Goal: Information Seeking & Learning: Learn about a topic

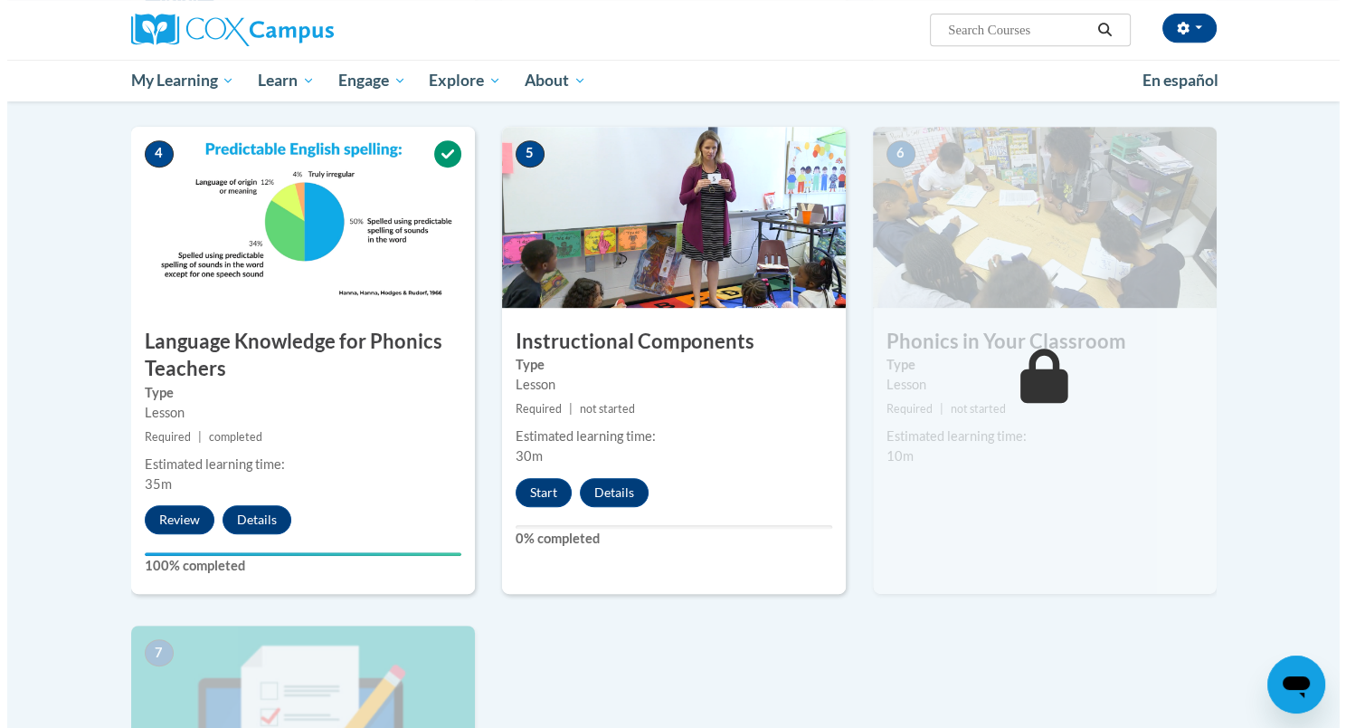
scroll to position [818, 0]
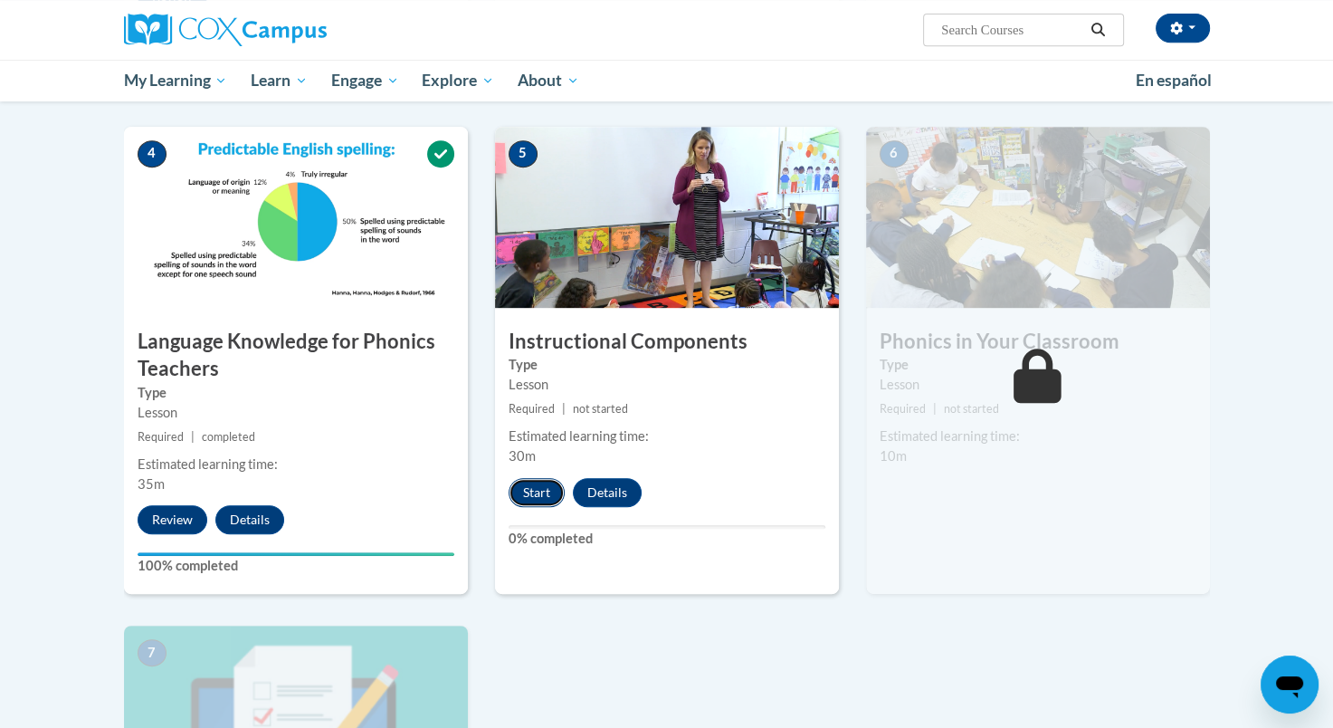
click at [538, 492] on button "Start" at bounding box center [537, 492] width 56 height 29
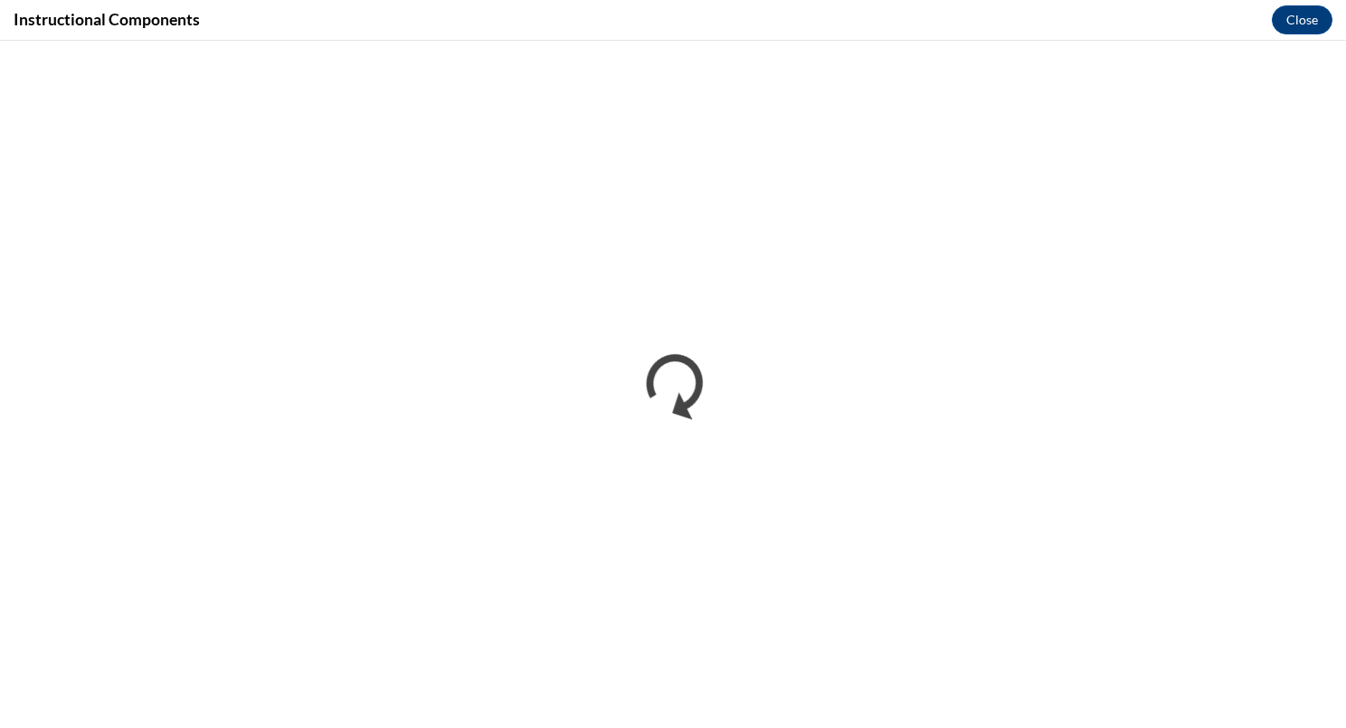
scroll to position [0, 0]
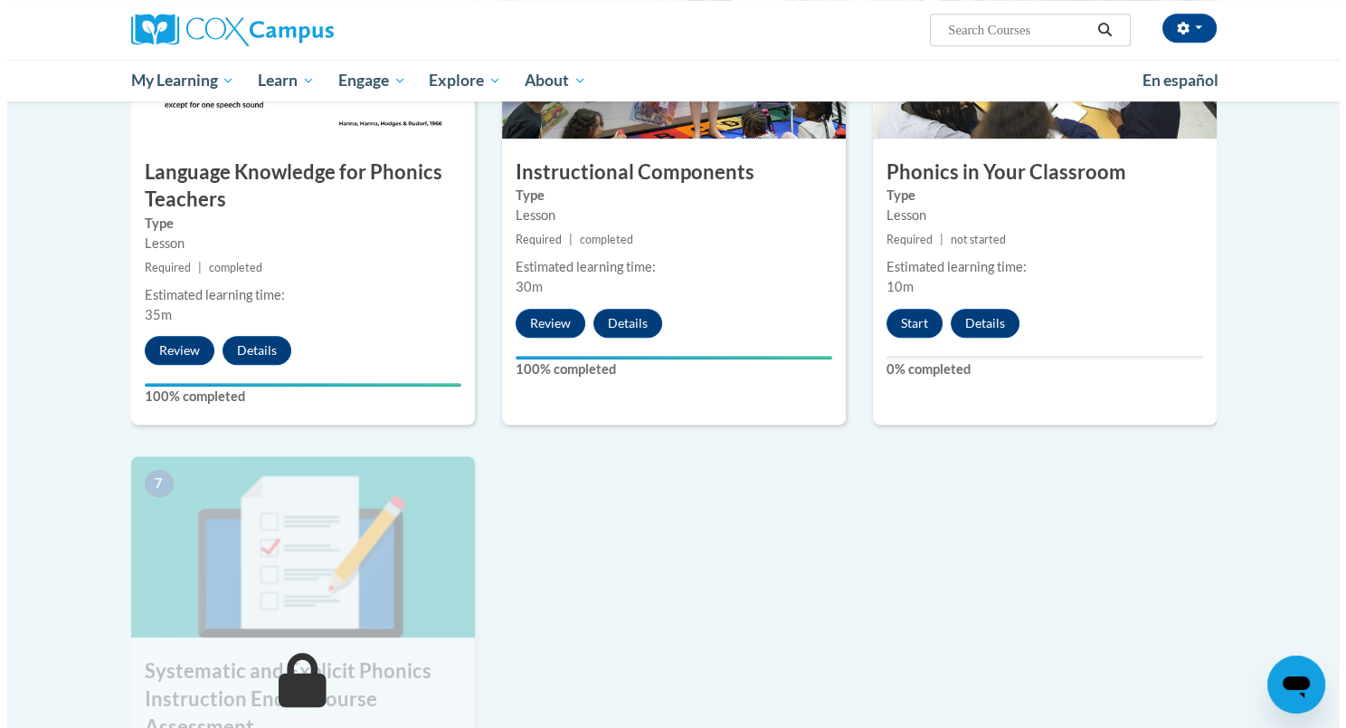
scroll to position [988, 0]
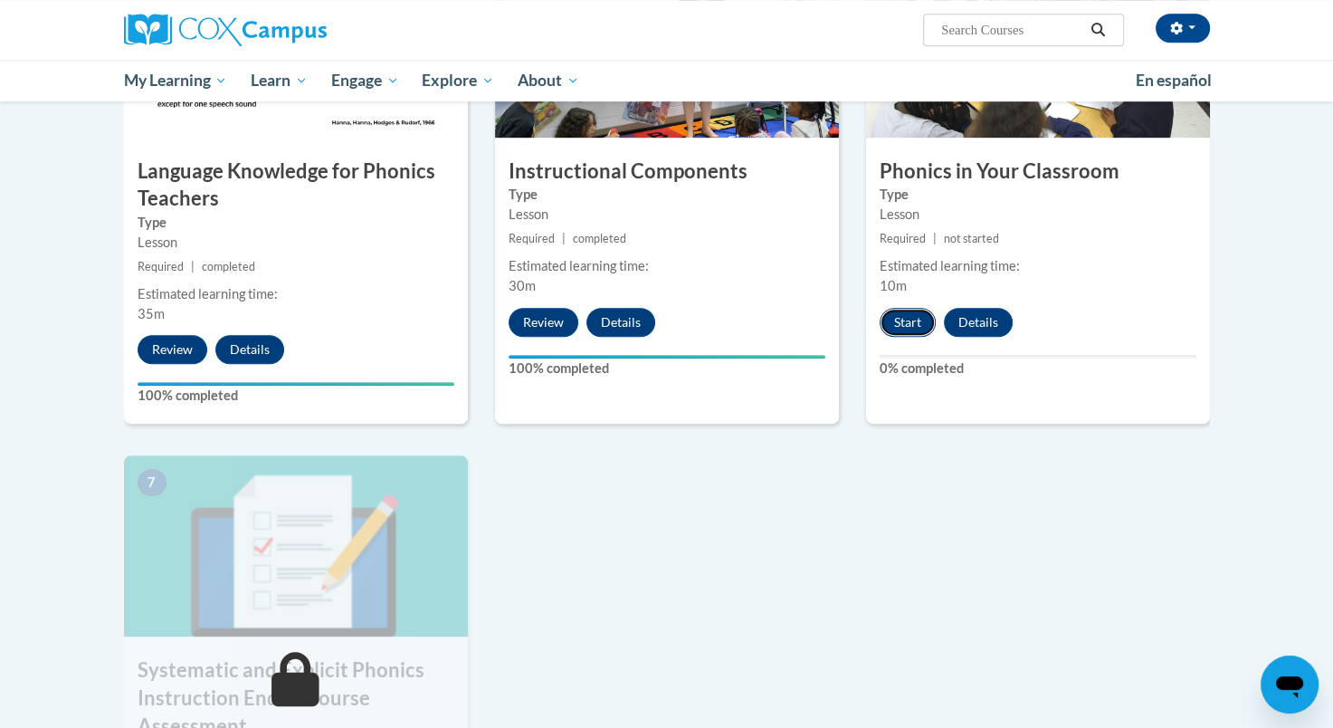
click at [909, 323] on button "Start" at bounding box center [908, 322] width 56 height 29
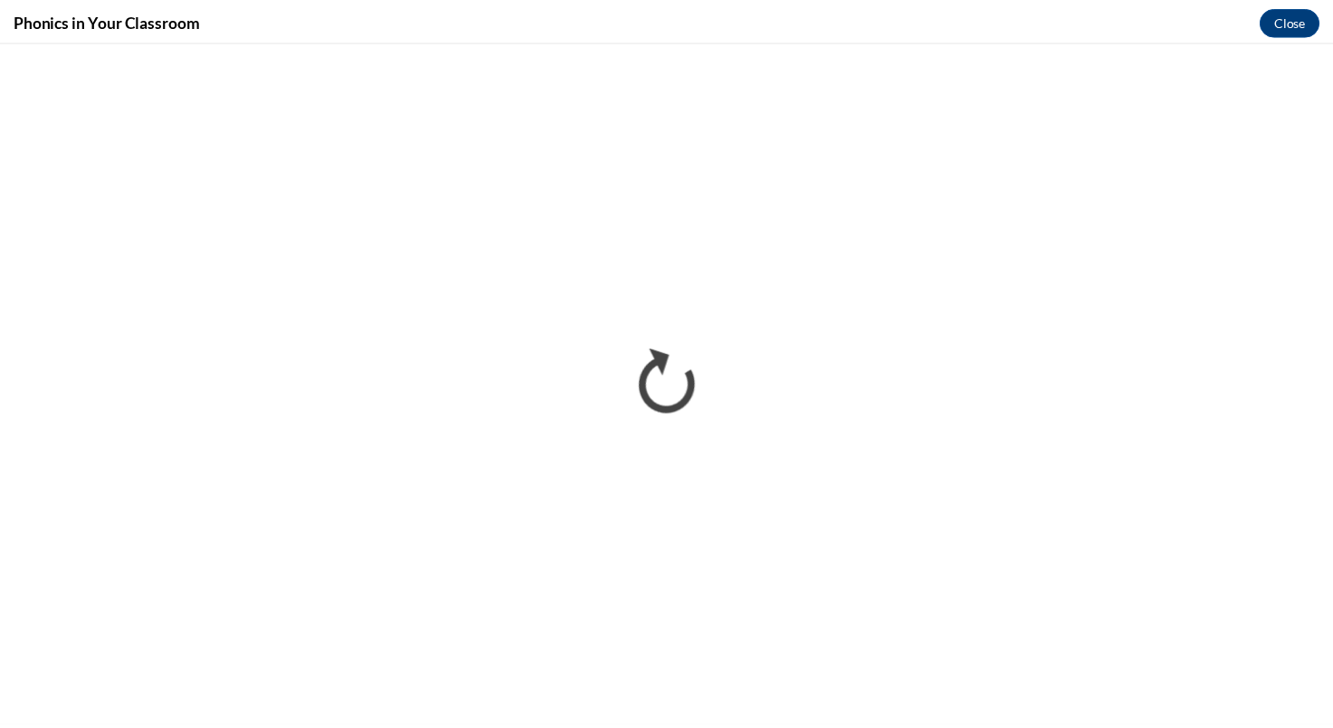
scroll to position [0, 0]
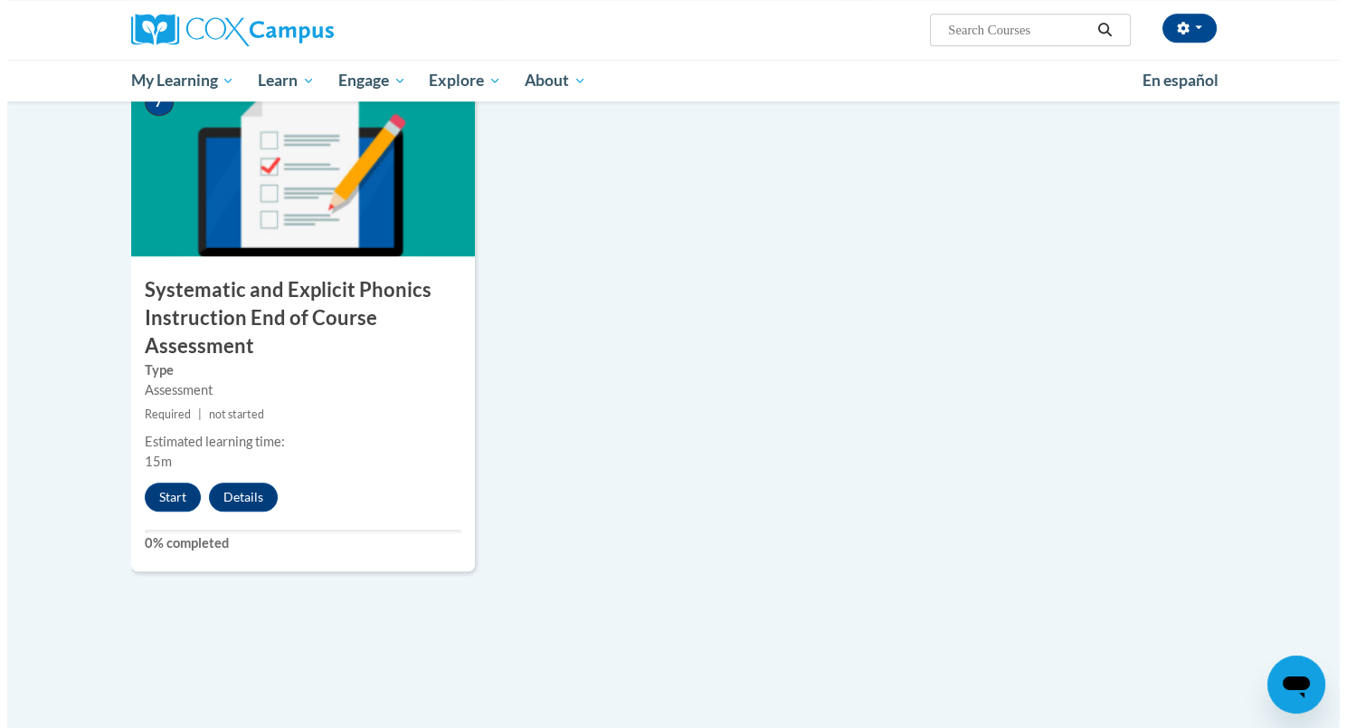
scroll to position [1370, 0]
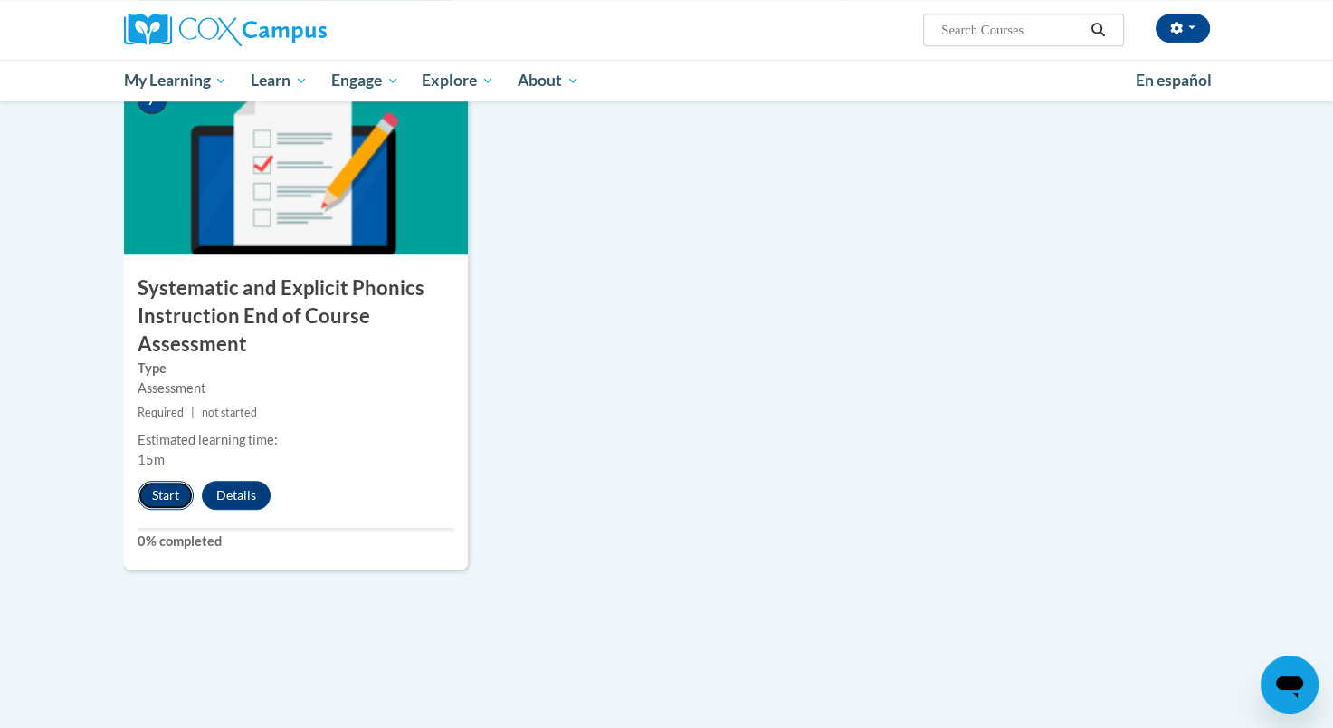
click at [175, 490] on button "Start" at bounding box center [166, 494] width 56 height 29
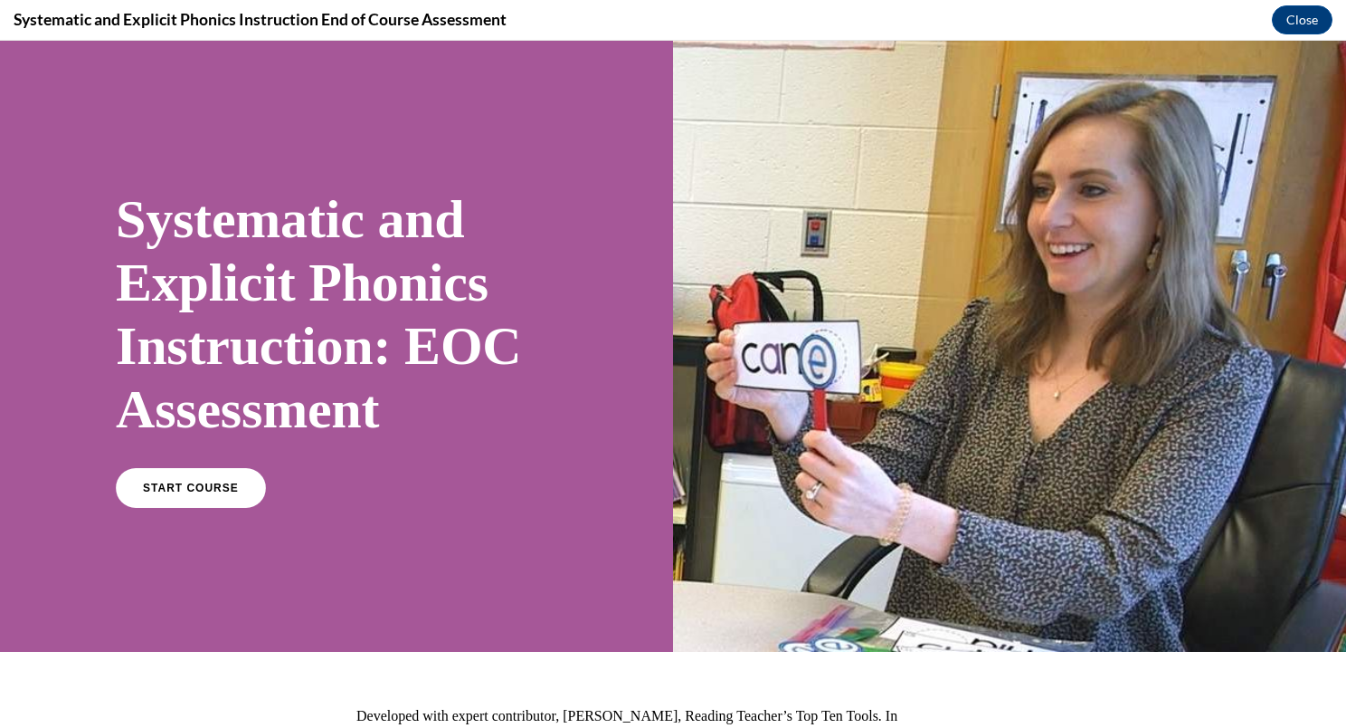
scroll to position [0, 0]
drag, startPoint x: 175, startPoint y: 530, endPoint x: 175, endPoint y: 490, distance: 40.7
click at [175, 490] on span "START COURSE" at bounding box center [190, 488] width 100 height 14
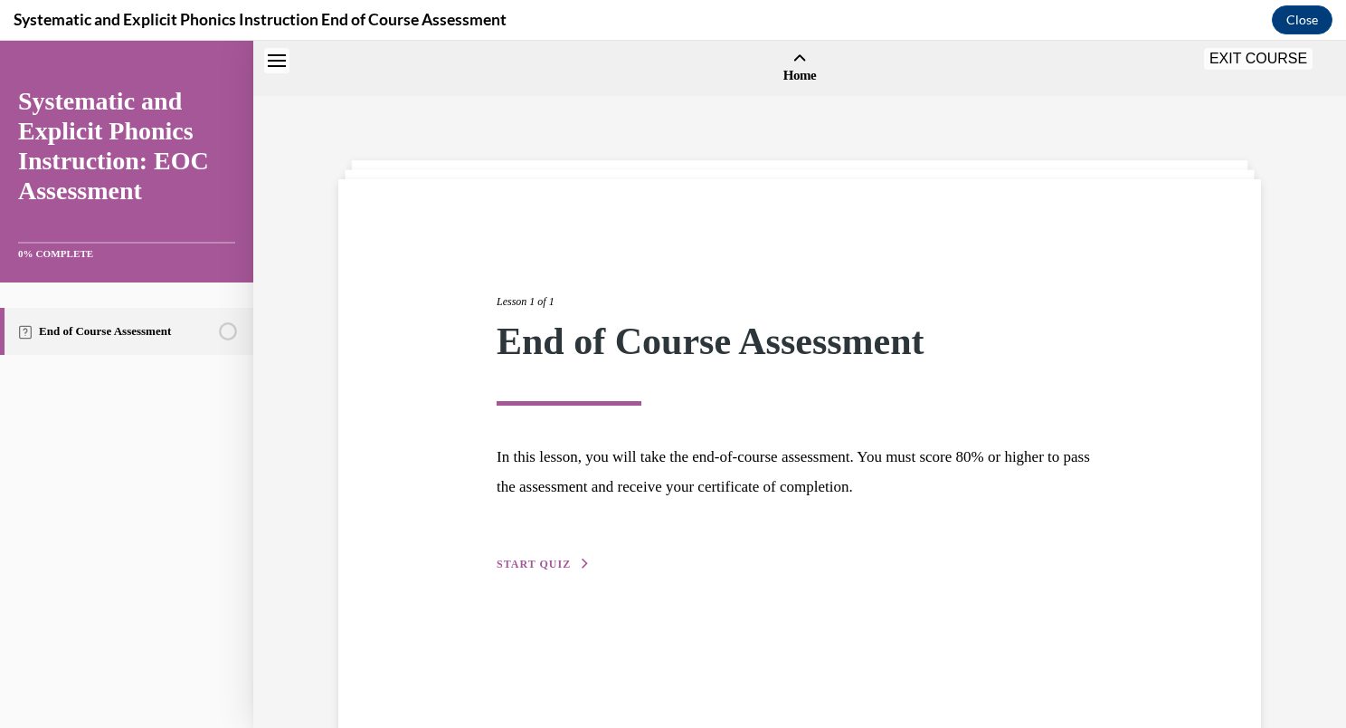
scroll to position [56, 0]
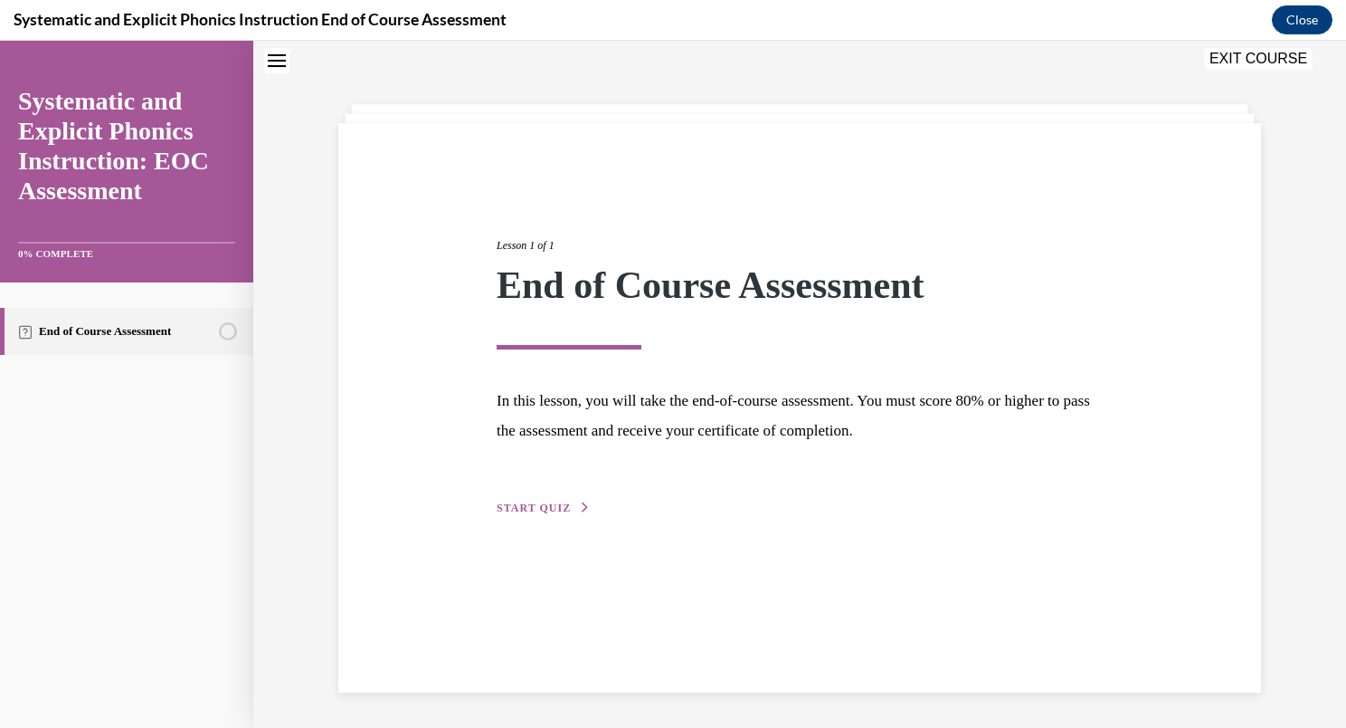
click at [511, 507] on span "START QUIZ" at bounding box center [534, 507] width 74 height 13
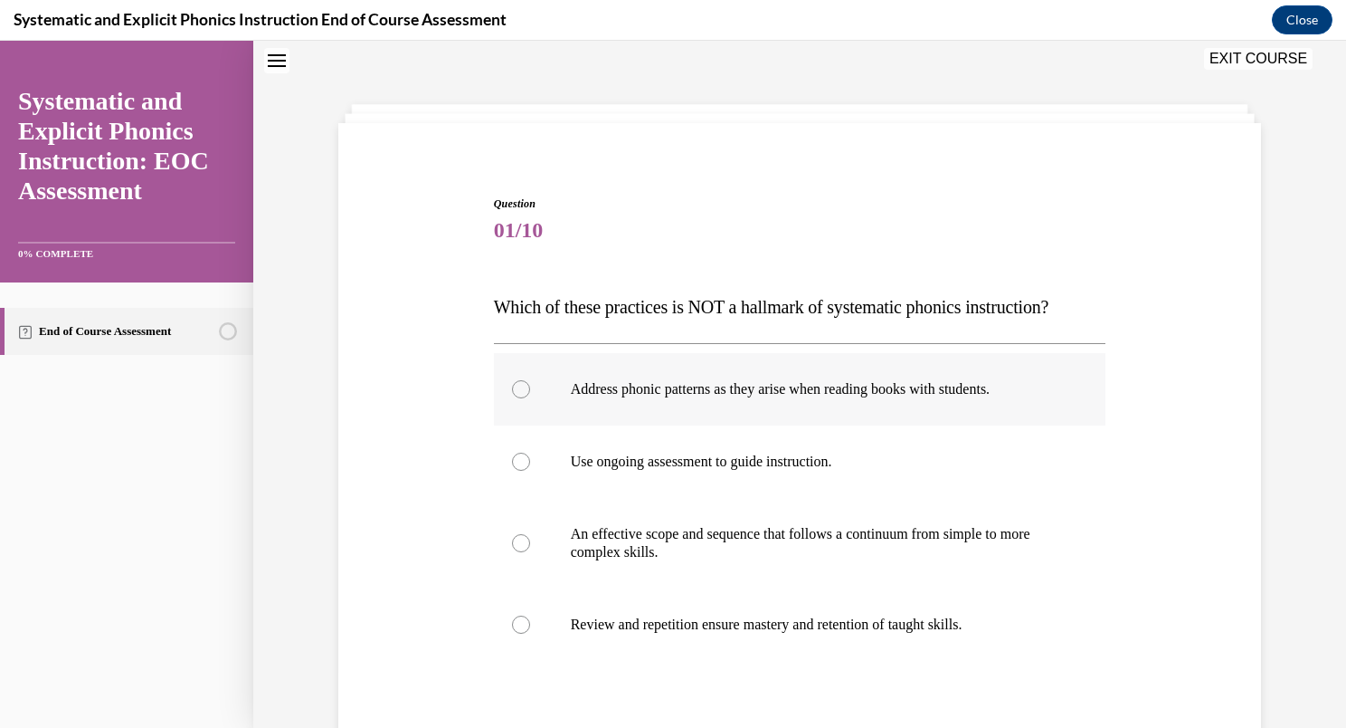
click at [512, 388] on div at bounding box center [521, 389] width 18 height 18
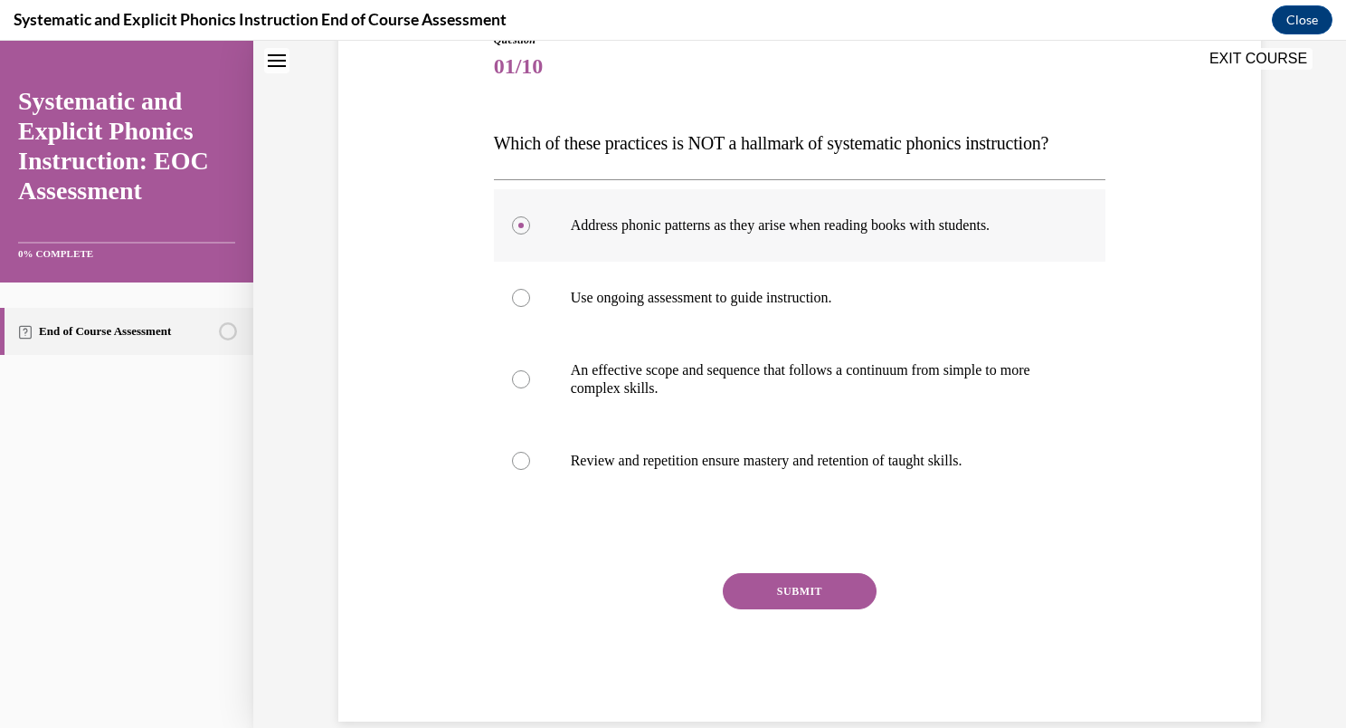
scroll to position [250, 0]
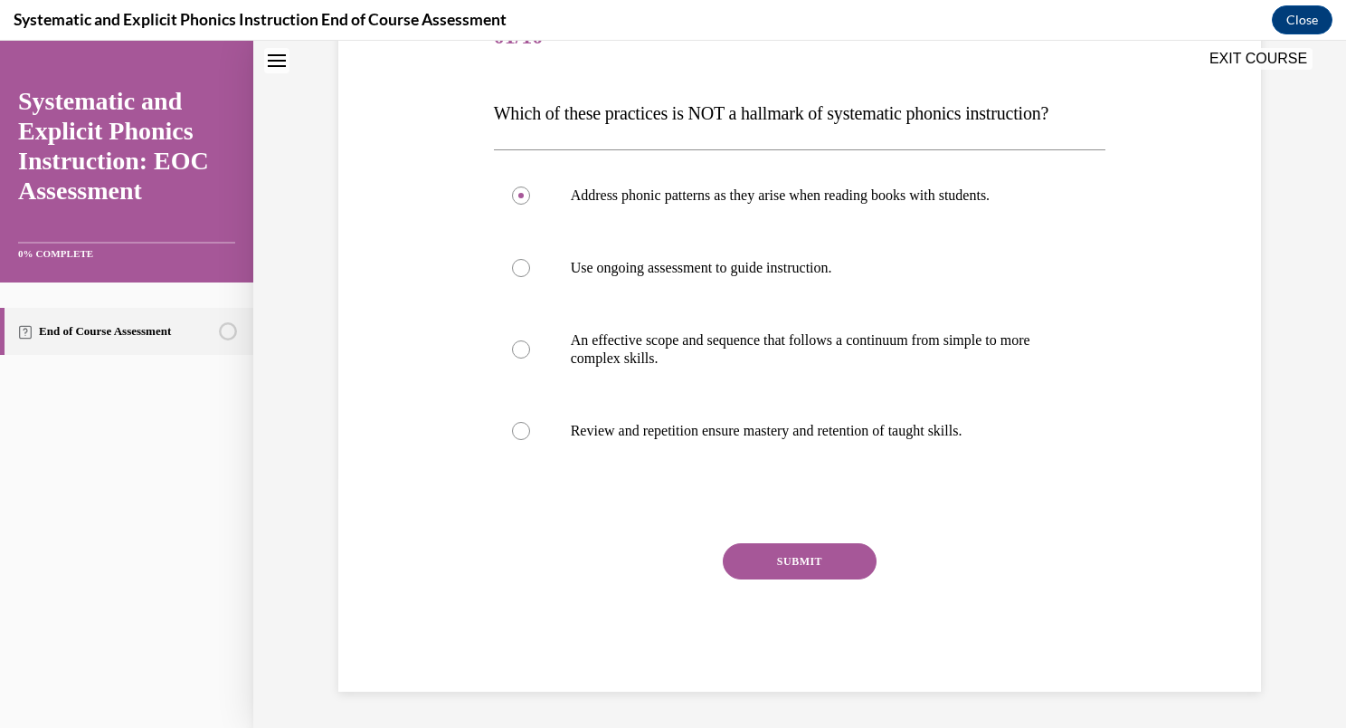
click at [756, 572] on button "SUBMIT" at bounding box center [800, 561] width 154 height 36
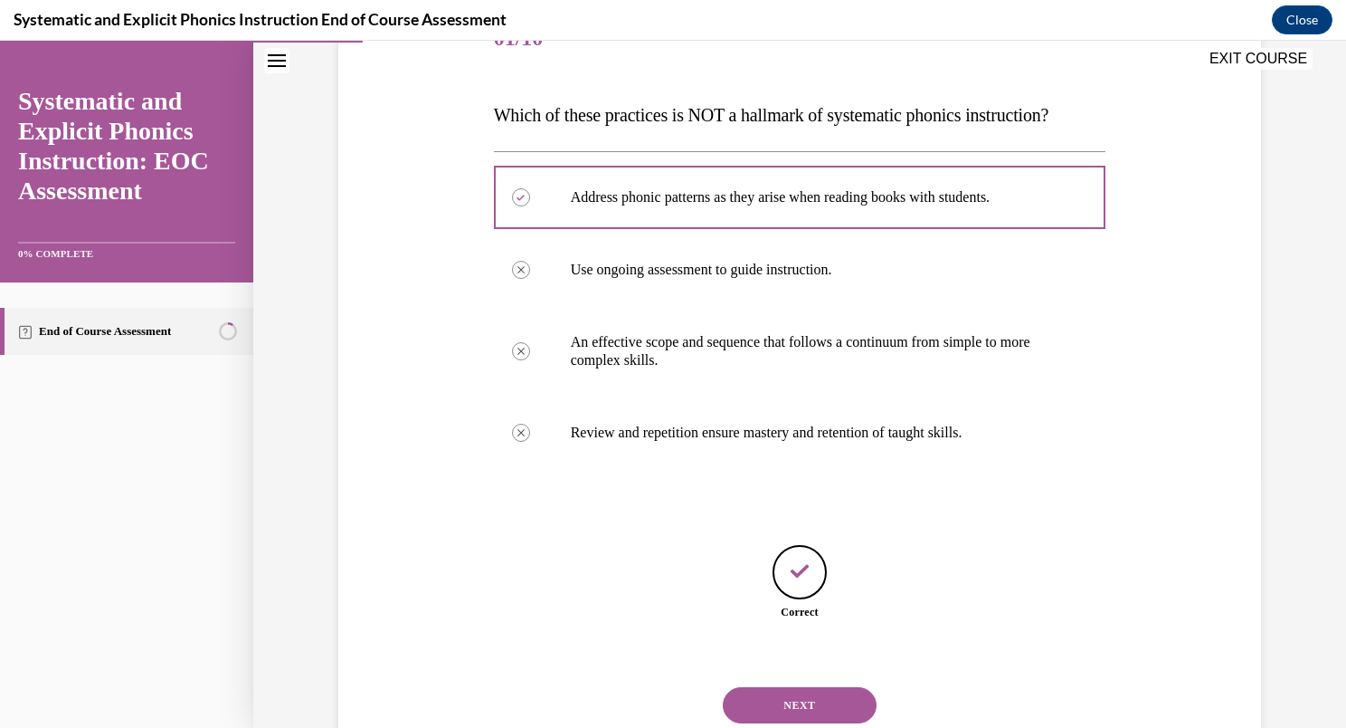
scroll to position [306, 0]
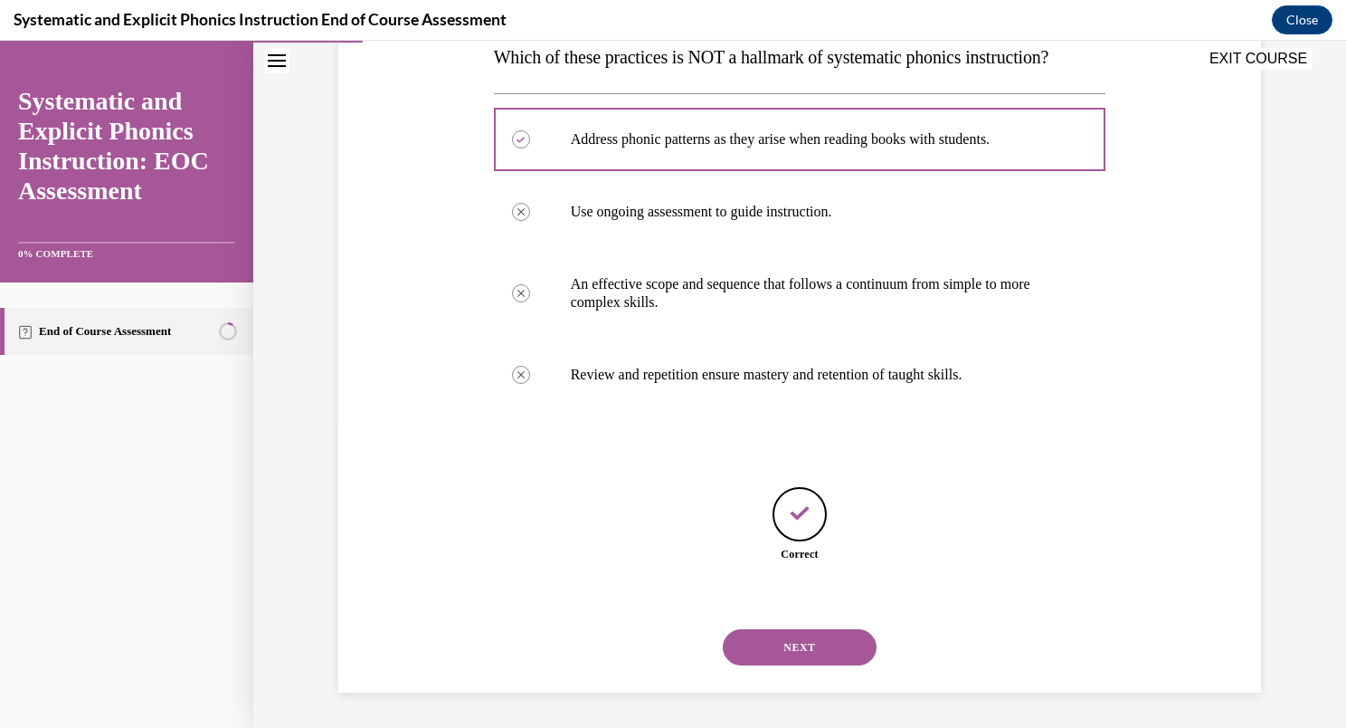
click at [793, 646] on button "NEXT" at bounding box center [800, 647] width 154 height 36
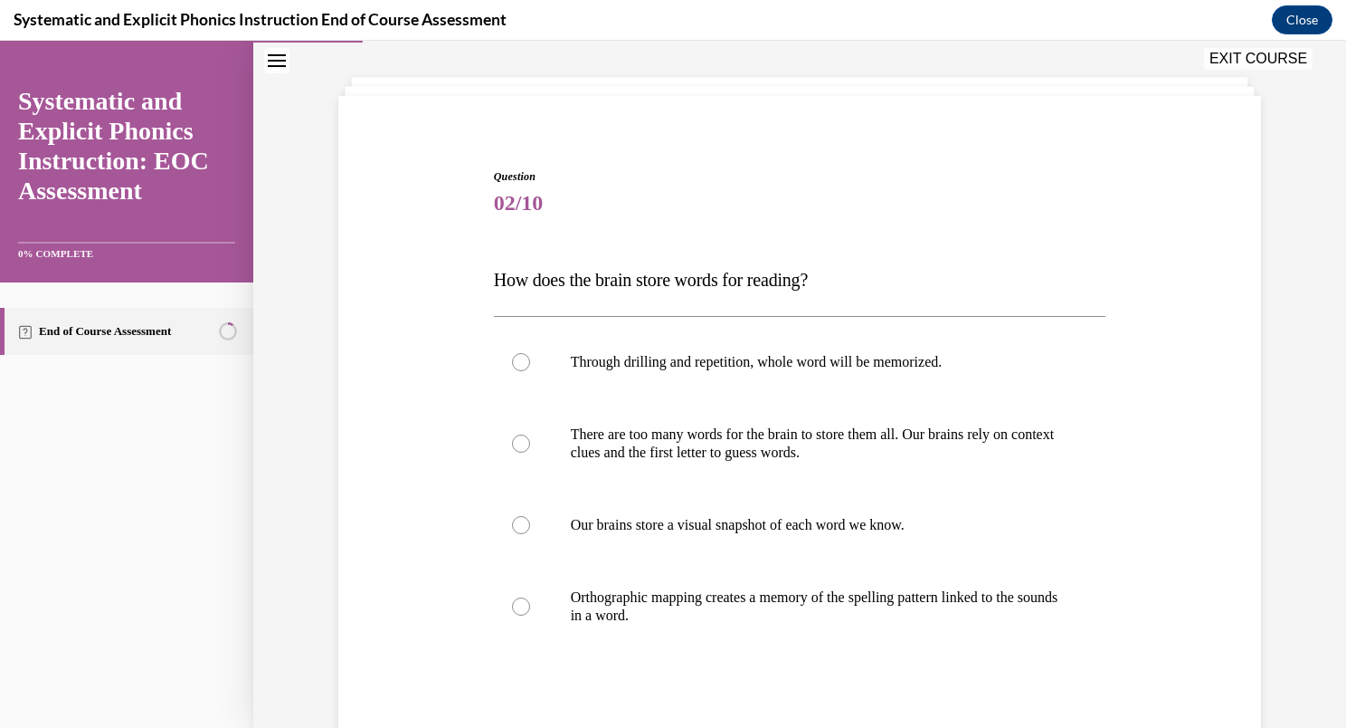
scroll to position [90, 0]
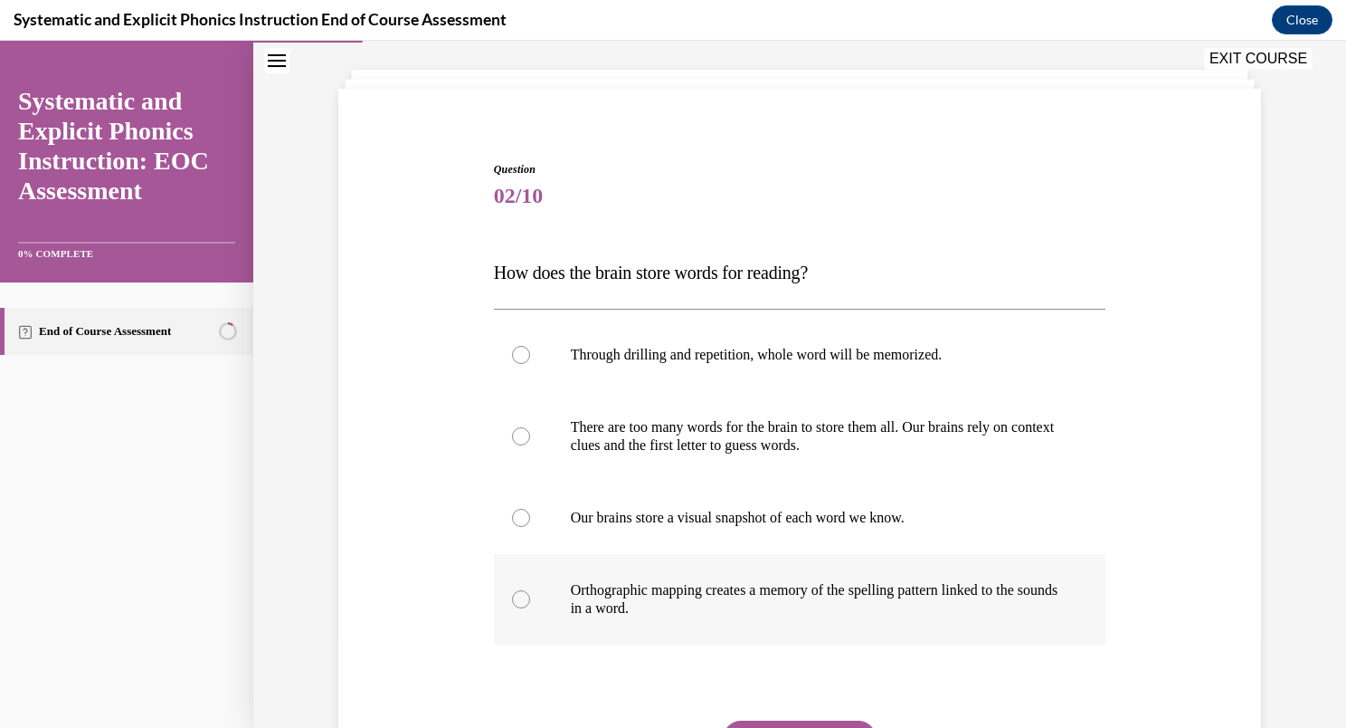
click at [512, 602] on div at bounding box center [521, 599] width 18 height 18
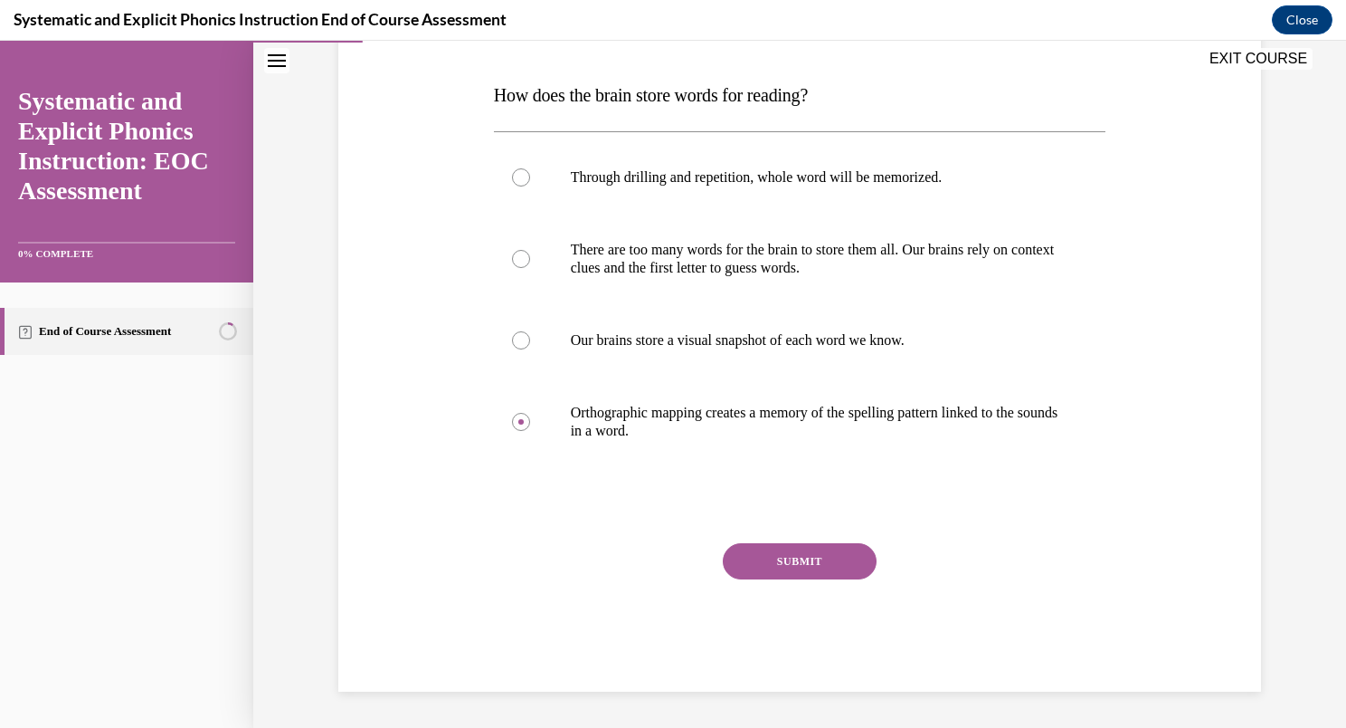
click at [793, 557] on button "SUBMIT" at bounding box center [800, 561] width 154 height 36
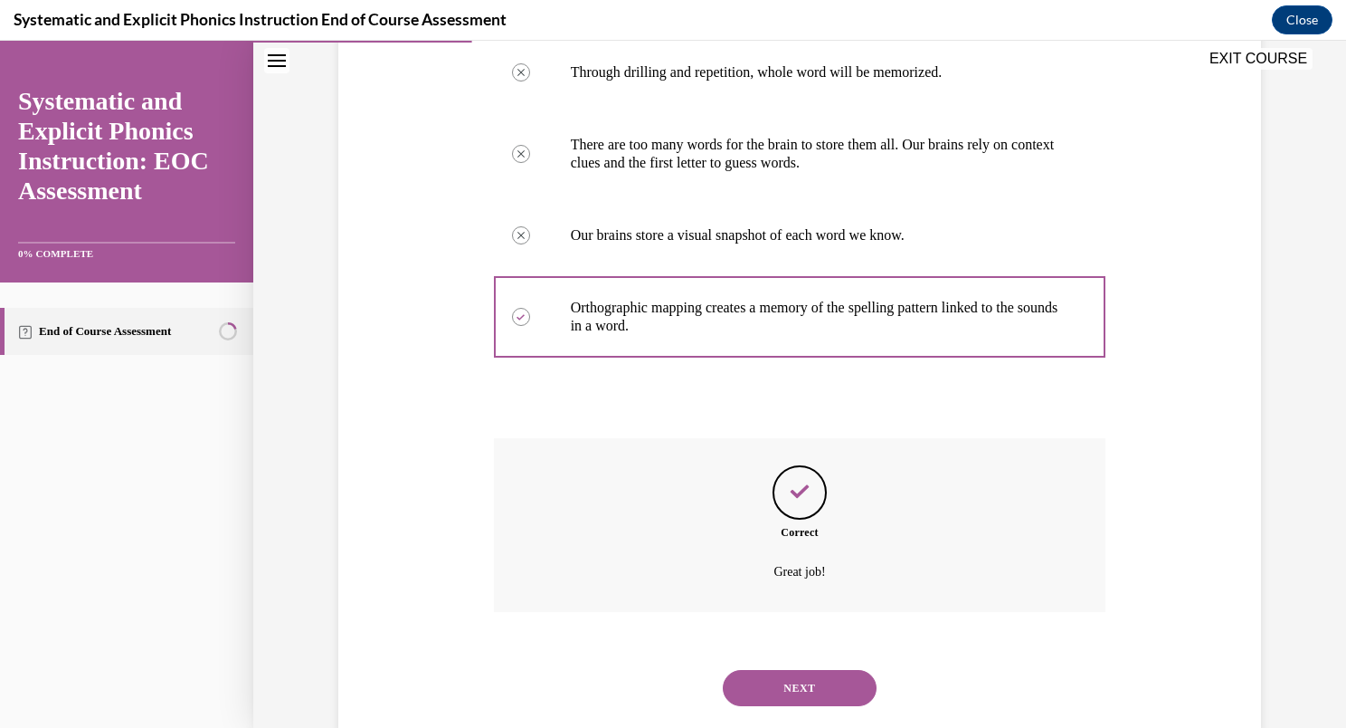
scroll to position [414, 0]
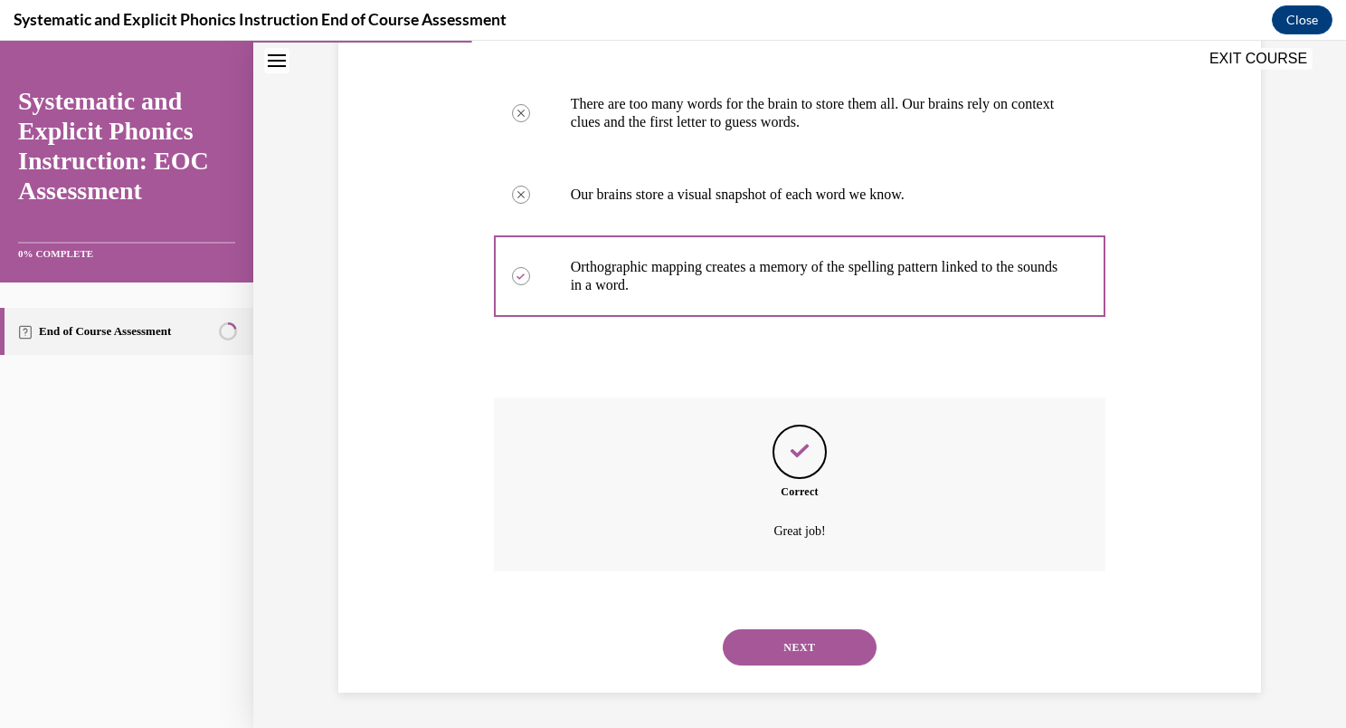
click at [805, 639] on button "NEXT" at bounding box center [800, 647] width 154 height 36
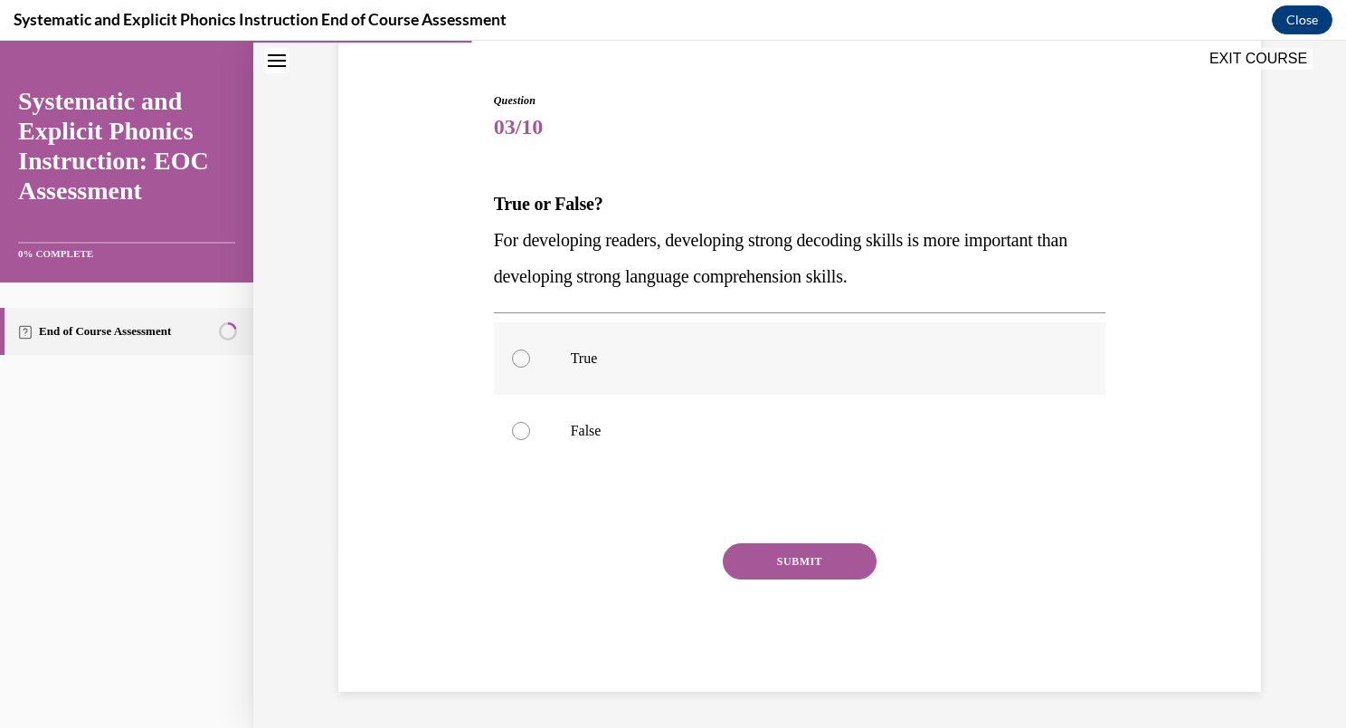
click at [512, 355] on div at bounding box center [521, 358] width 18 height 18
click at [764, 555] on button "SUBMIT" at bounding box center [800, 561] width 154 height 36
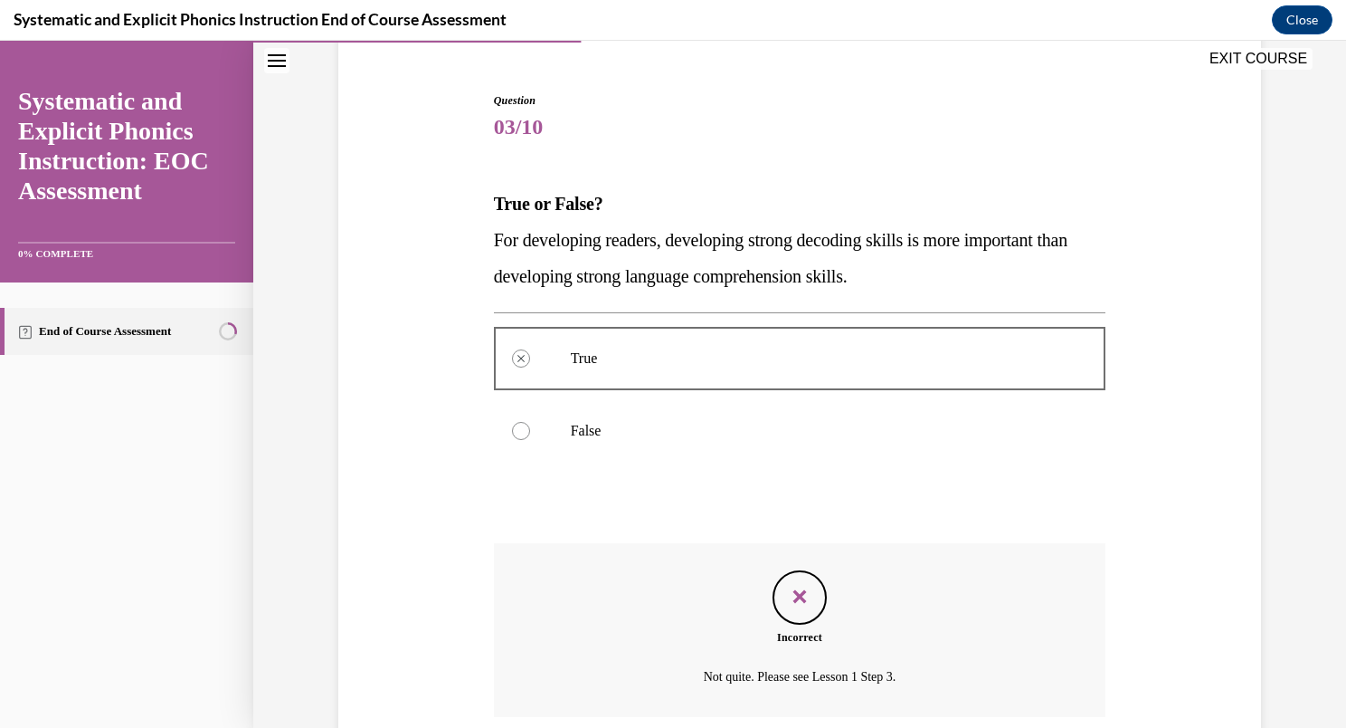
scroll to position [305, 0]
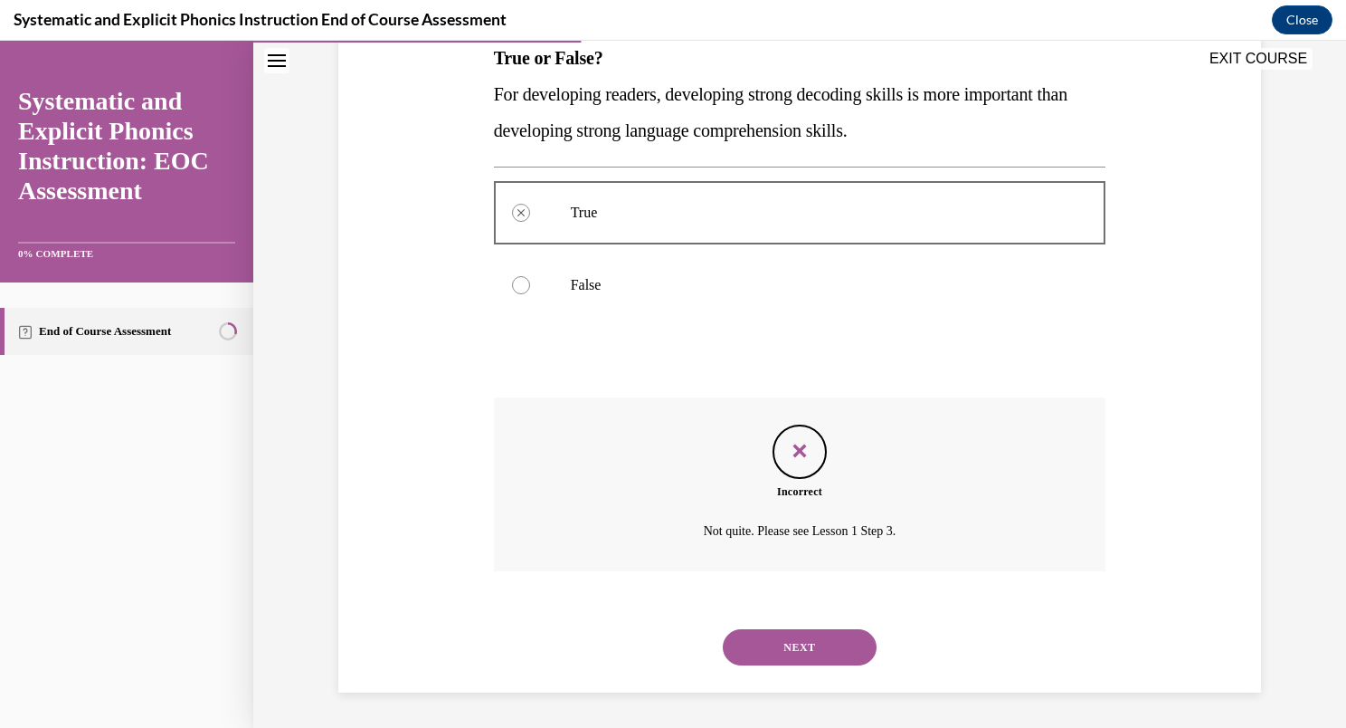
click at [785, 648] on button "NEXT" at bounding box center [800, 647] width 154 height 36
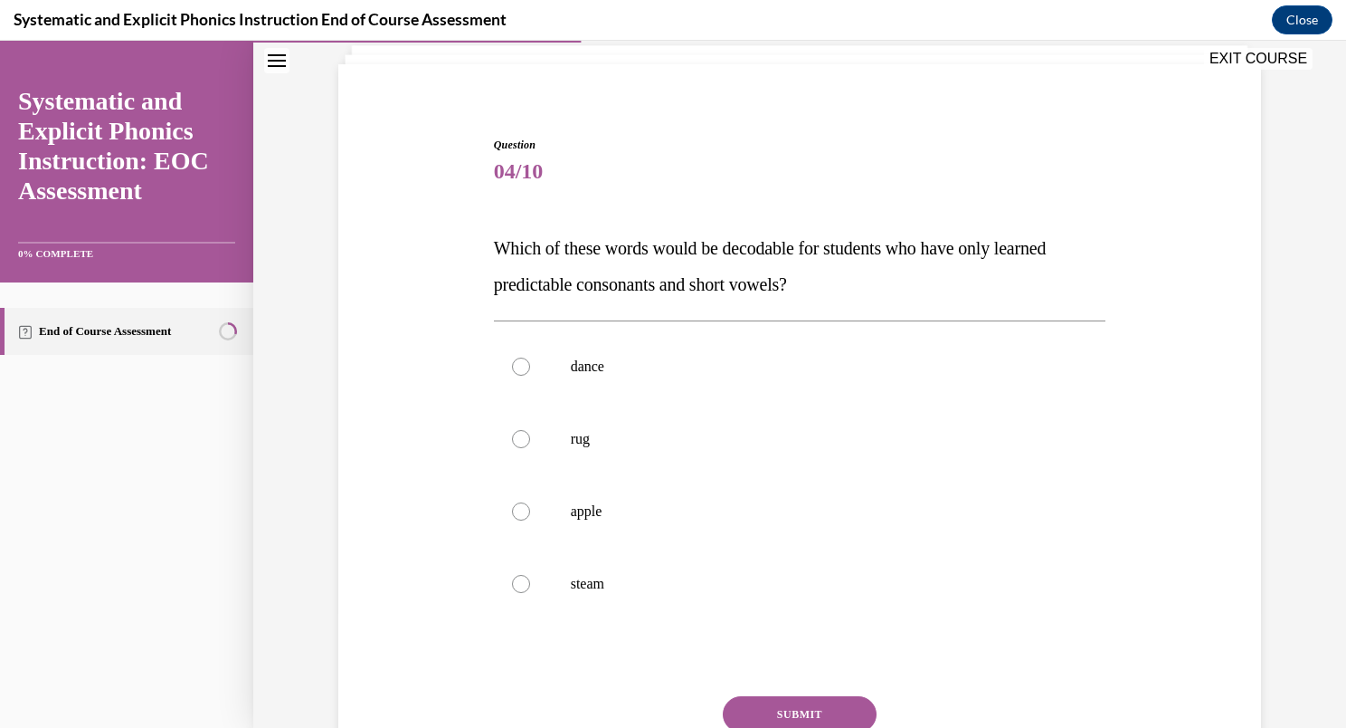
scroll to position [119, 0]
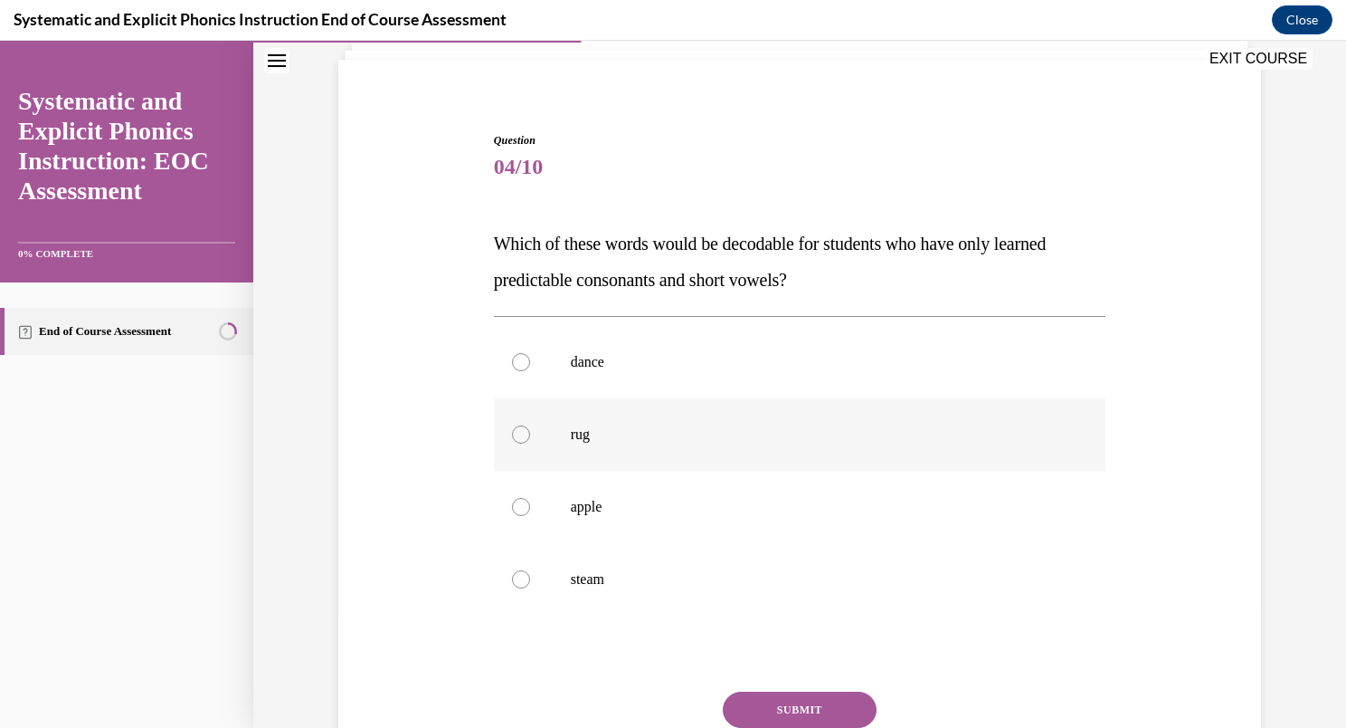
click at [515, 430] on div at bounding box center [521, 434] width 18 height 18
click at [513, 362] on div at bounding box center [521, 362] width 18 height 18
click at [816, 709] on button "SUBMIT" at bounding box center [800, 709] width 154 height 36
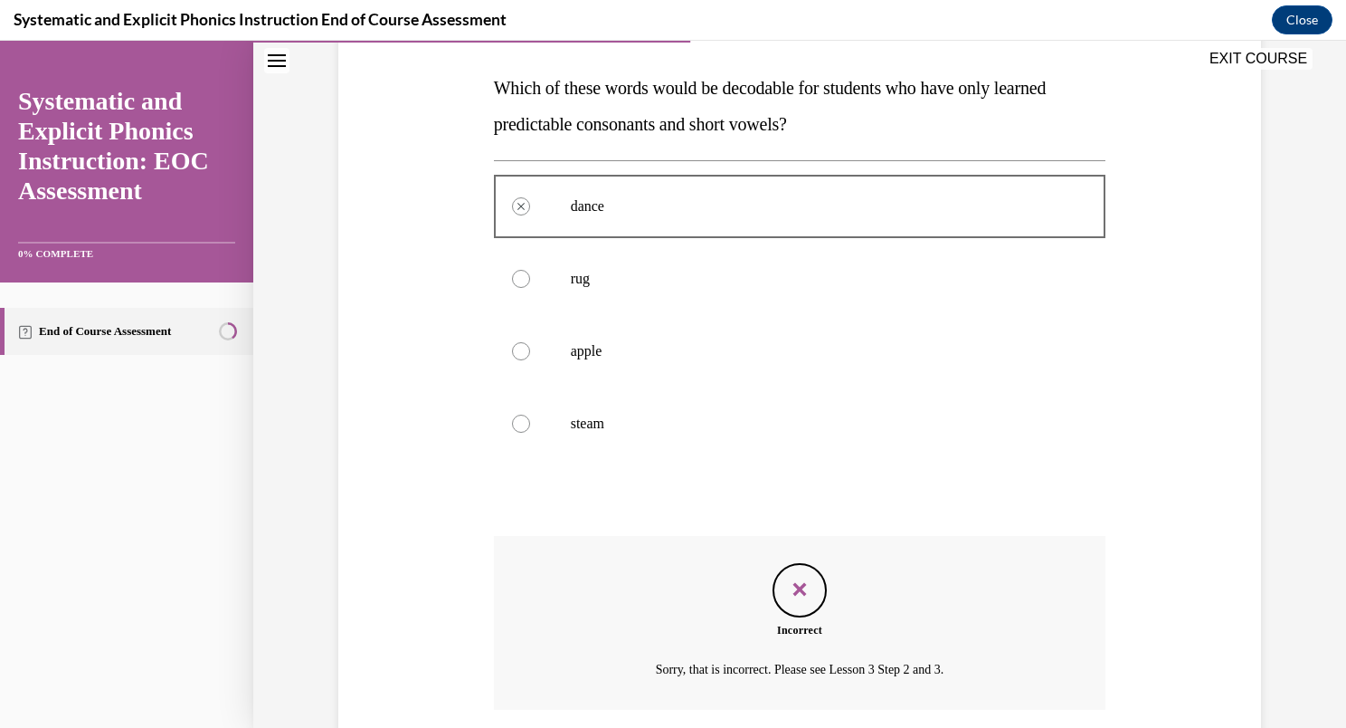
scroll to position [414, 0]
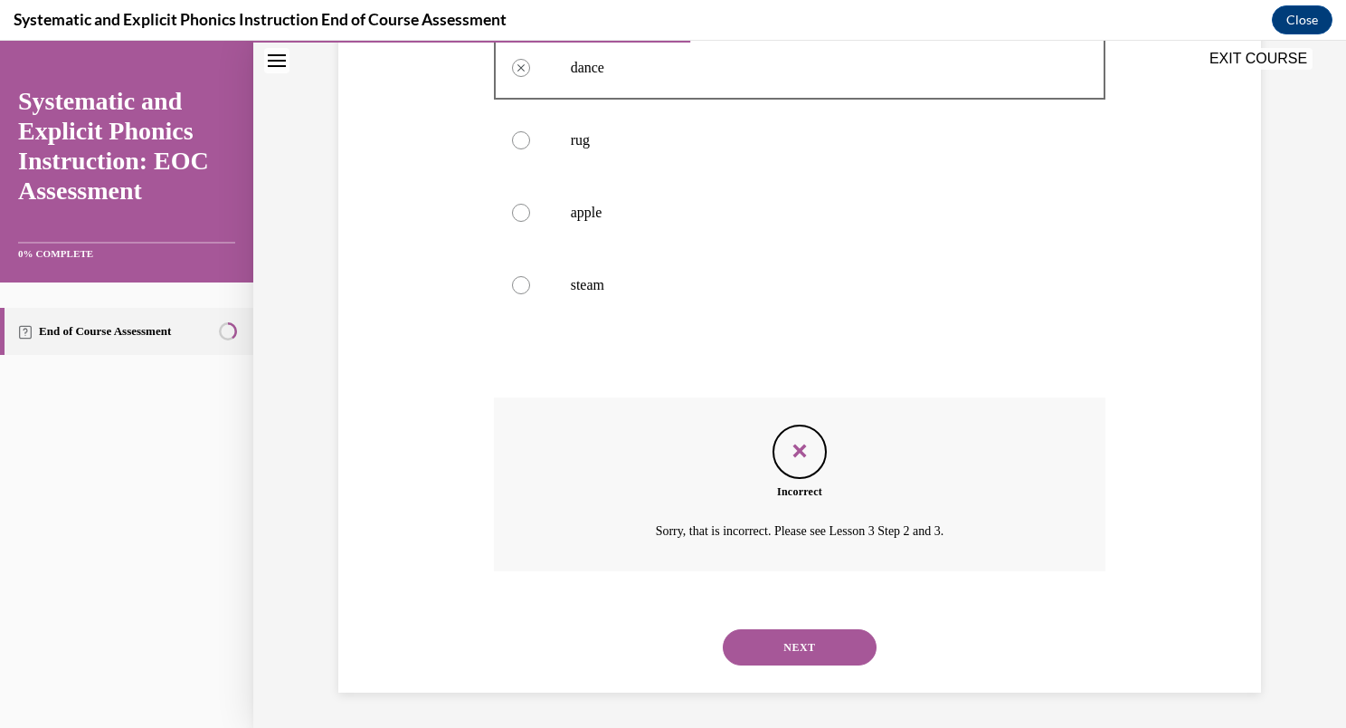
click at [778, 648] on button "NEXT" at bounding box center [800, 647] width 154 height 36
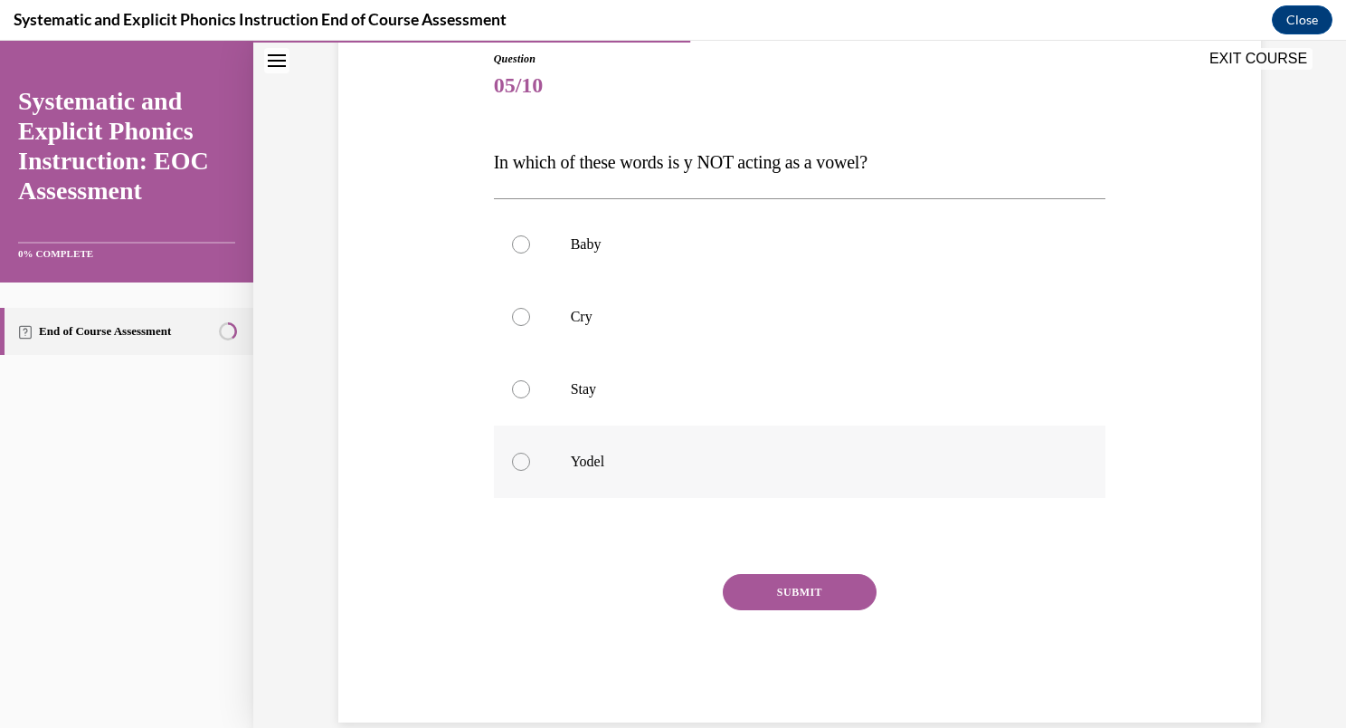
click at [513, 465] on div at bounding box center [521, 461] width 18 height 18
click at [728, 586] on button "SUBMIT" at bounding box center [800, 592] width 154 height 36
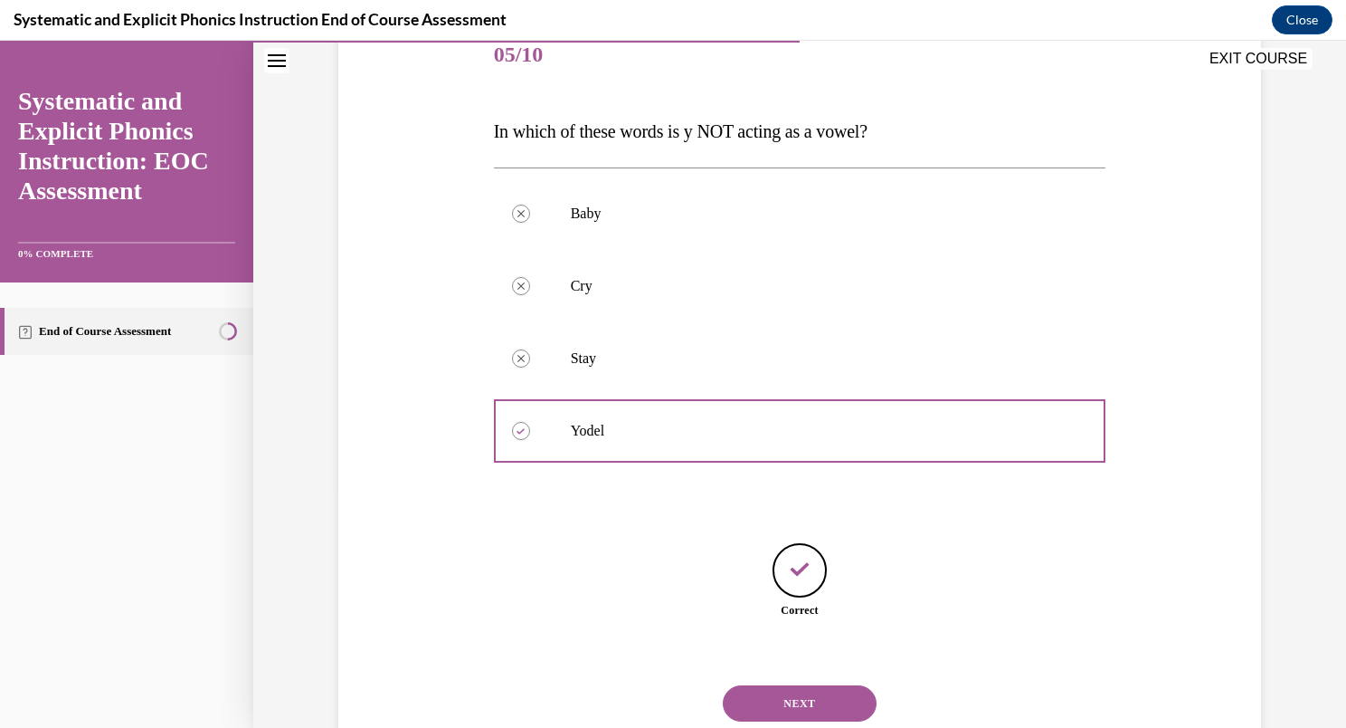
scroll to position [288, 0]
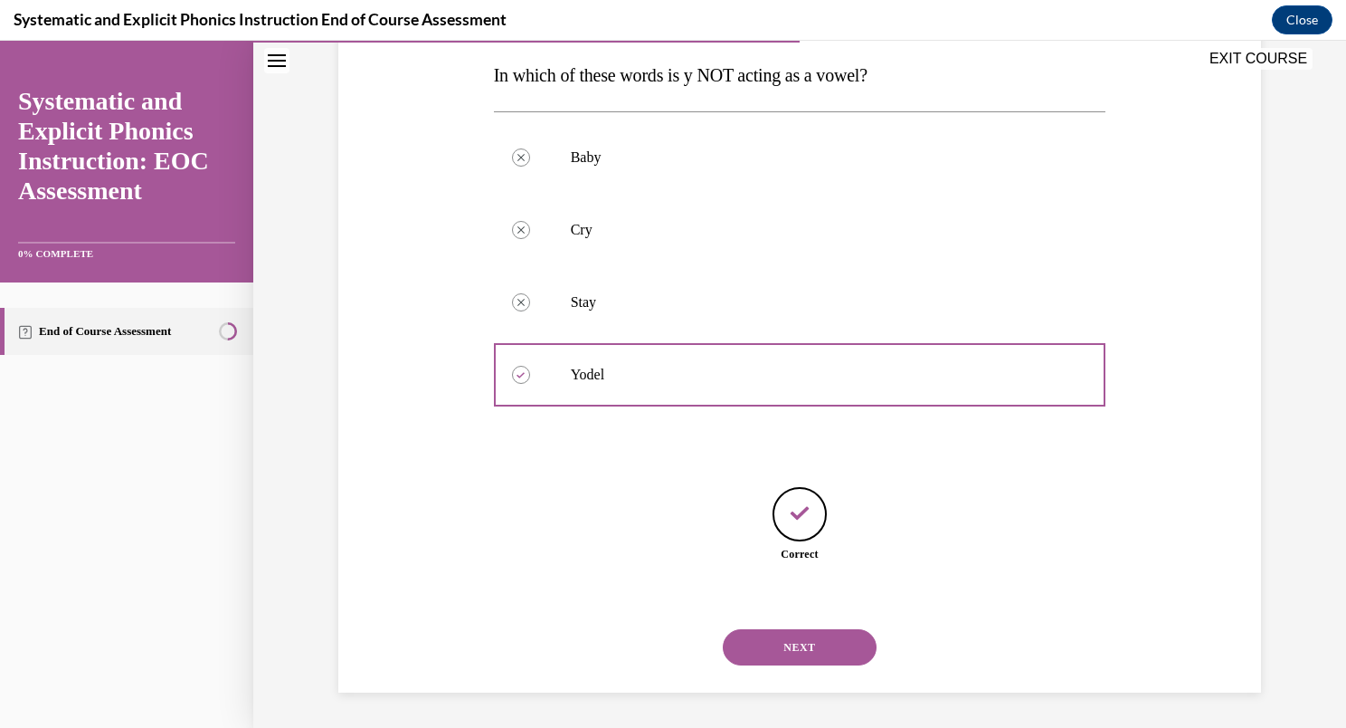
click at [767, 643] on button "NEXT" at bounding box center [800, 647] width 154 height 36
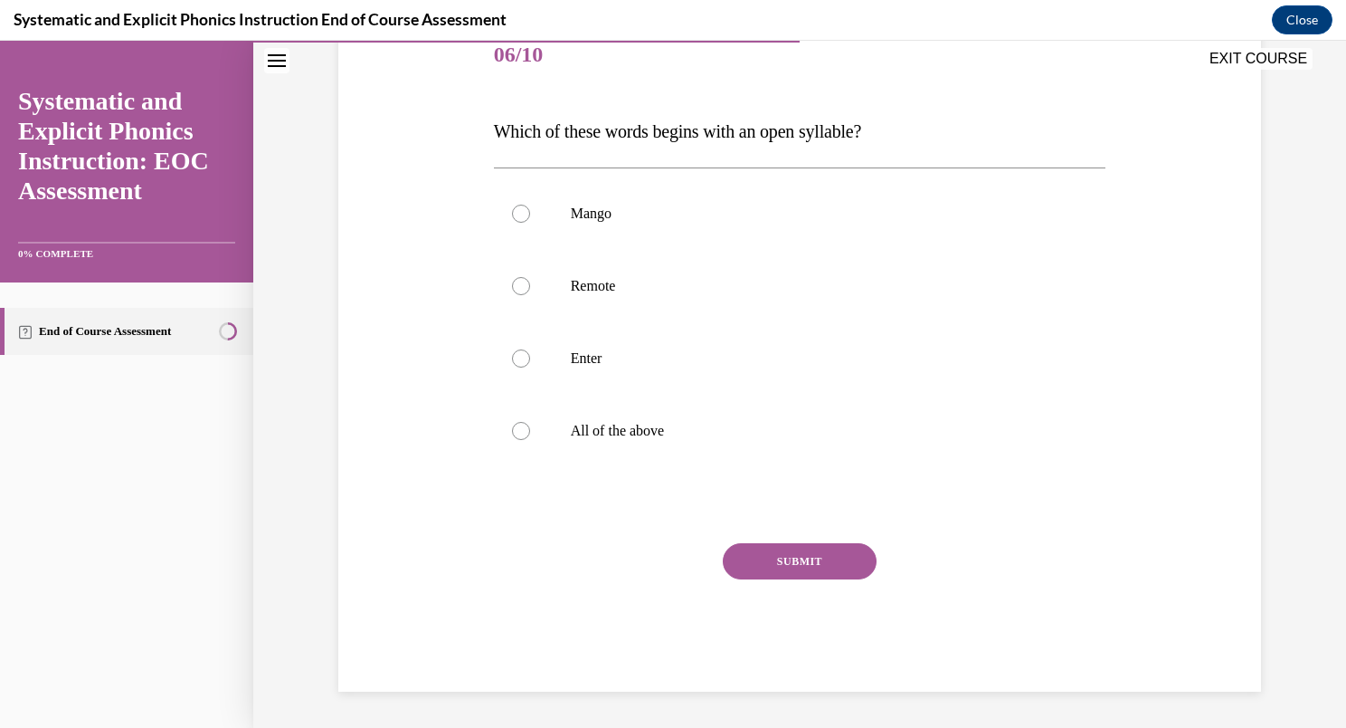
scroll to position [201, 0]
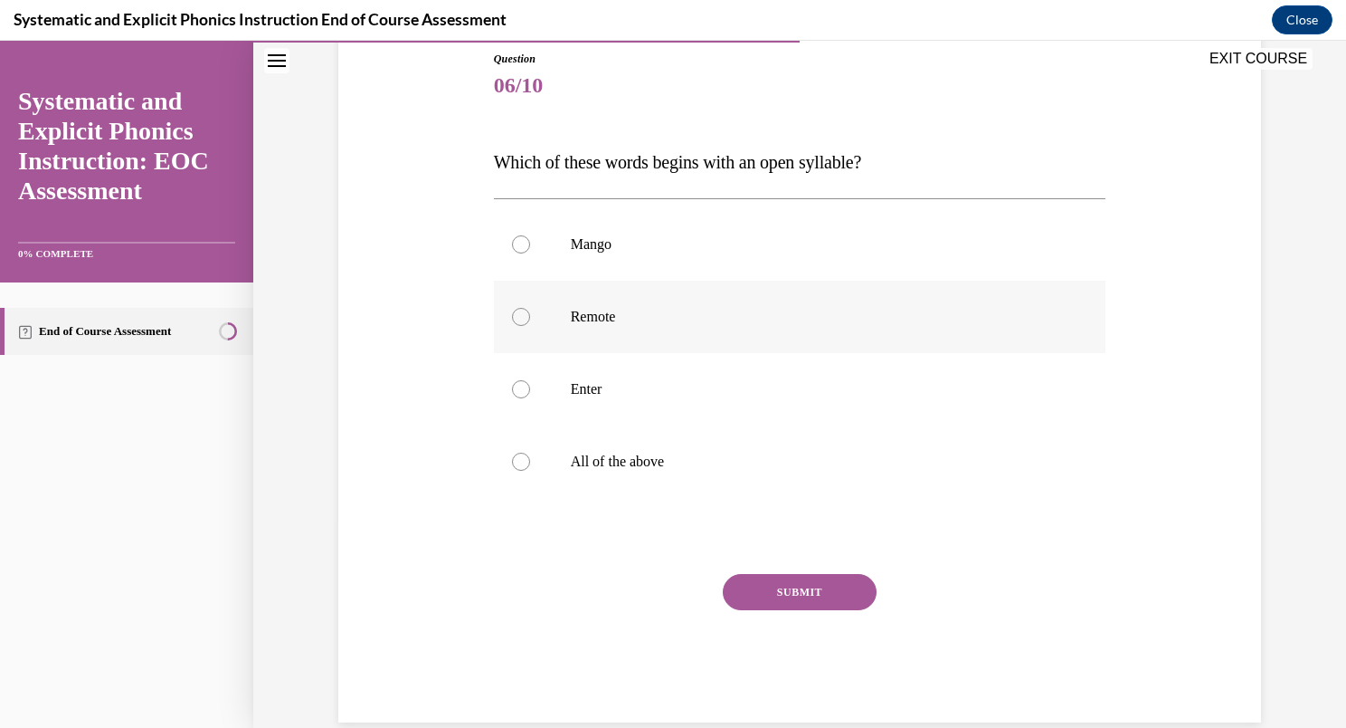
click at [516, 311] on div at bounding box center [521, 317] width 18 height 18
click at [775, 597] on button "SUBMIT" at bounding box center [800, 592] width 154 height 36
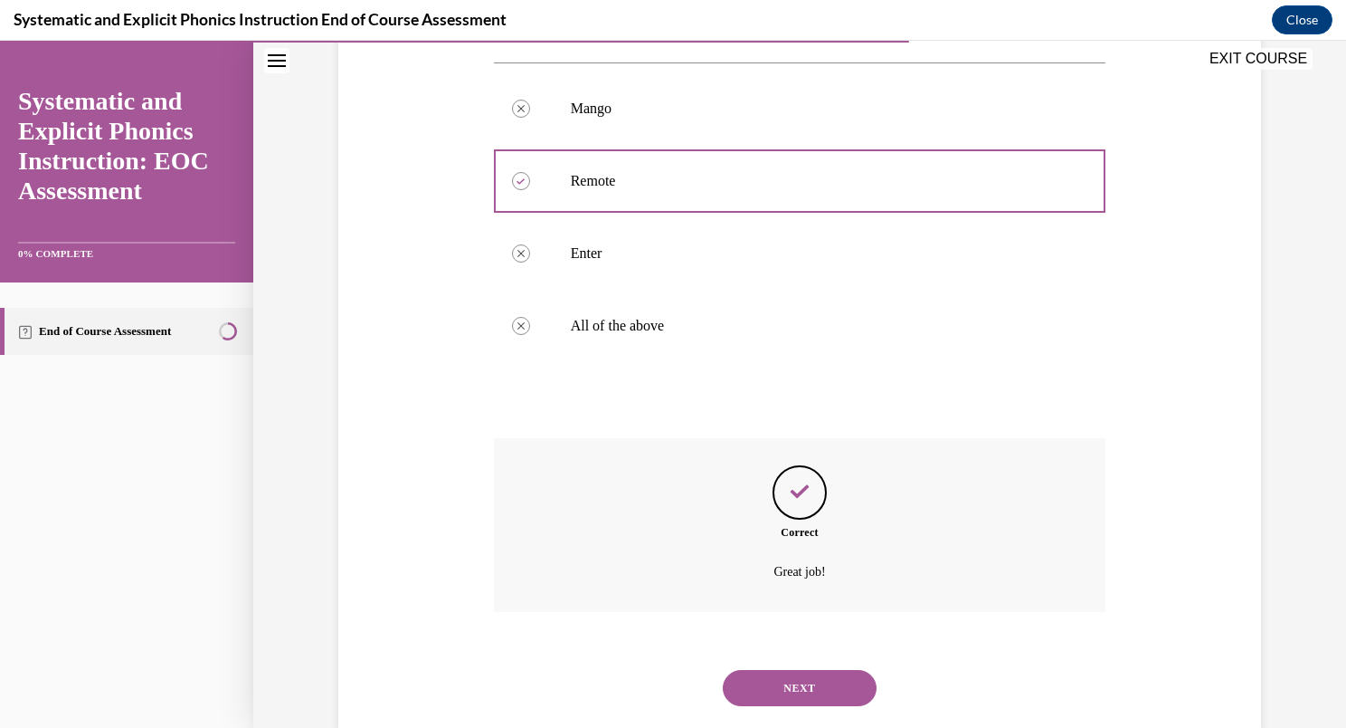
scroll to position [377, 0]
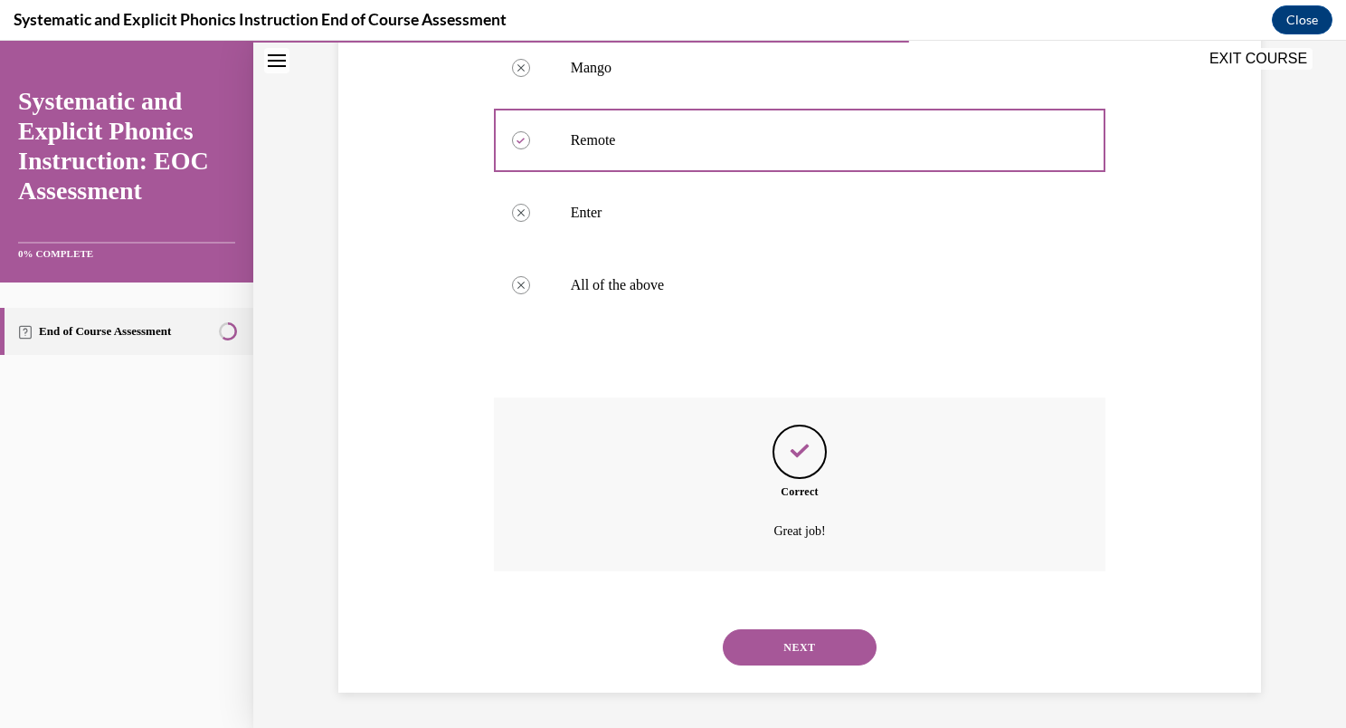
click at [797, 659] on button "NEXT" at bounding box center [800, 647] width 154 height 36
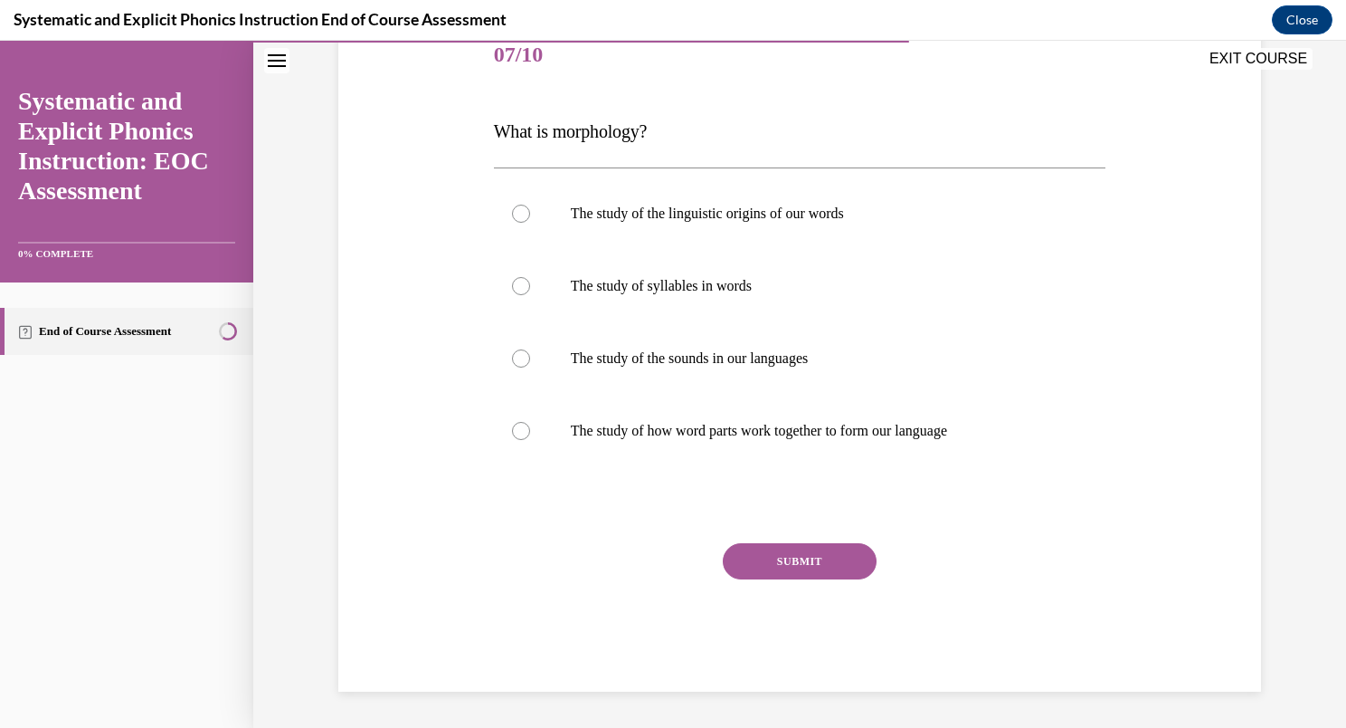
scroll to position [201, 0]
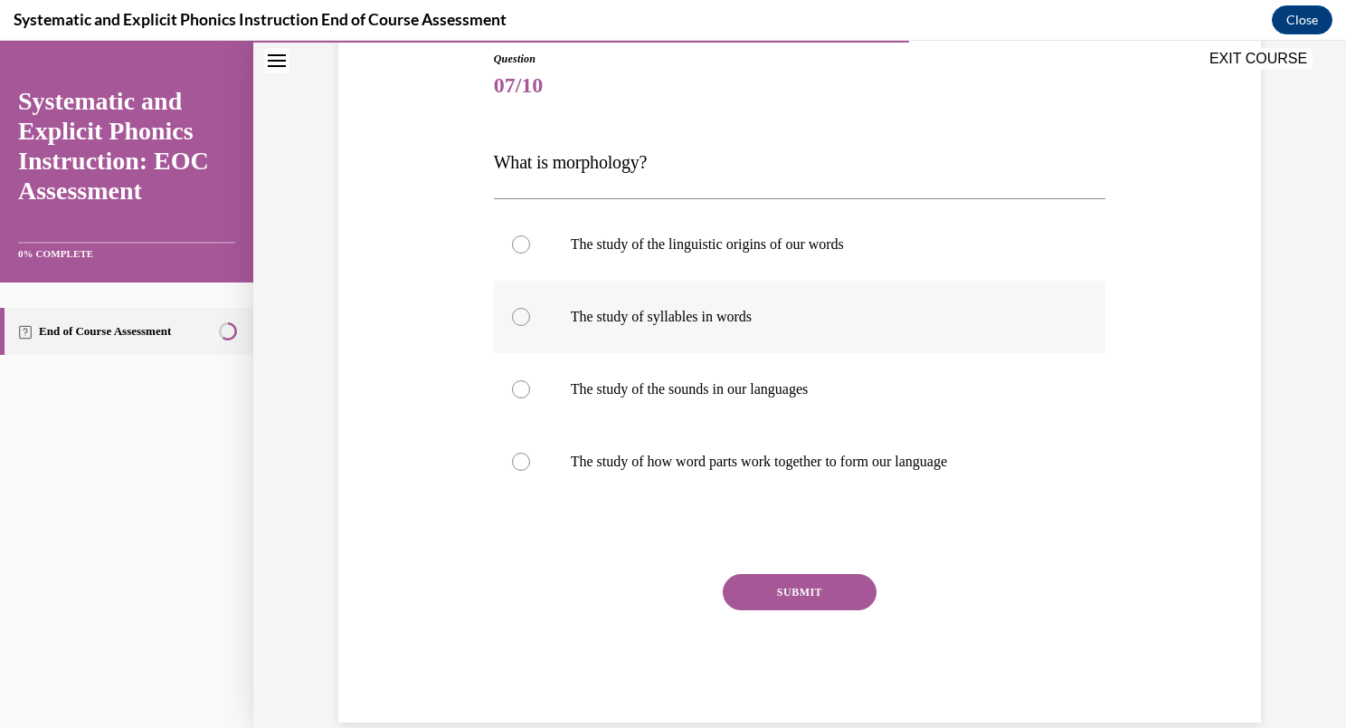
click at [516, 315] on div at bounding box center [521, 317] width 18 height 18
click at [820, 583] on button "SUBMIT" at bounding box center [800, 592] width 154 height 36
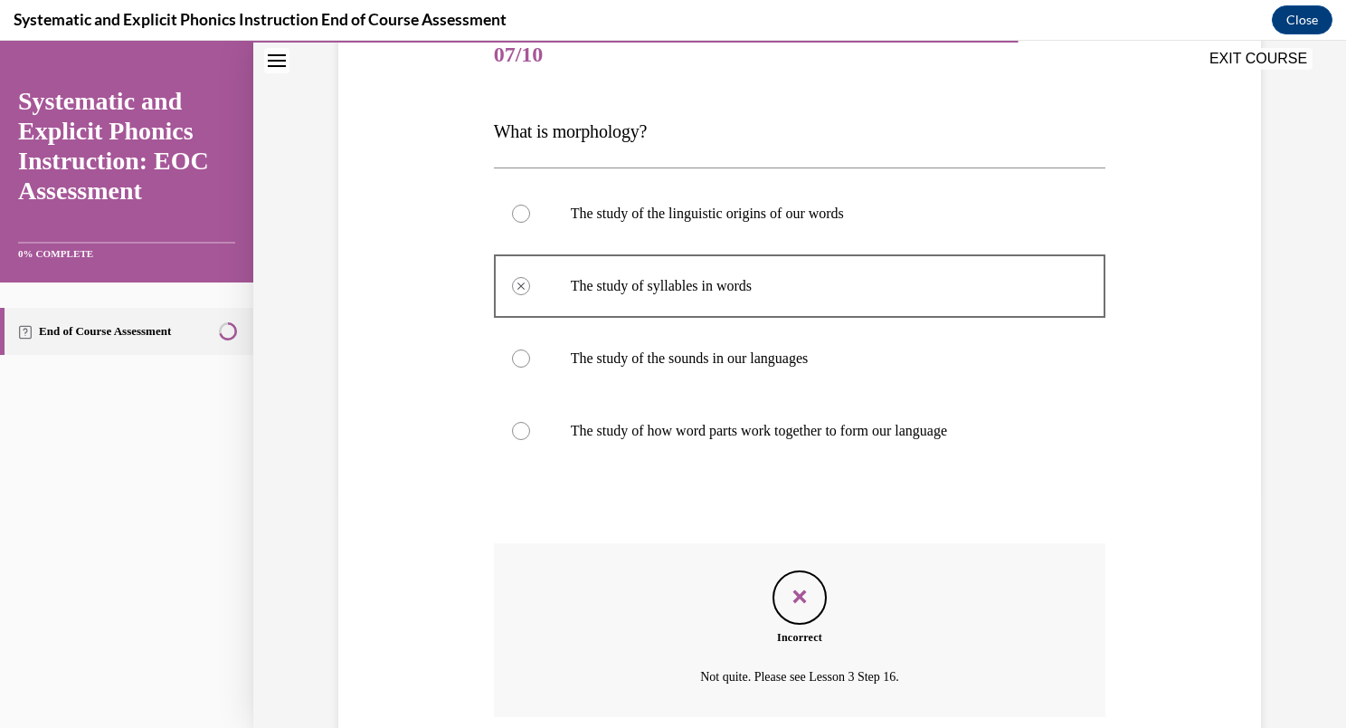
scroll to position [377, 0]
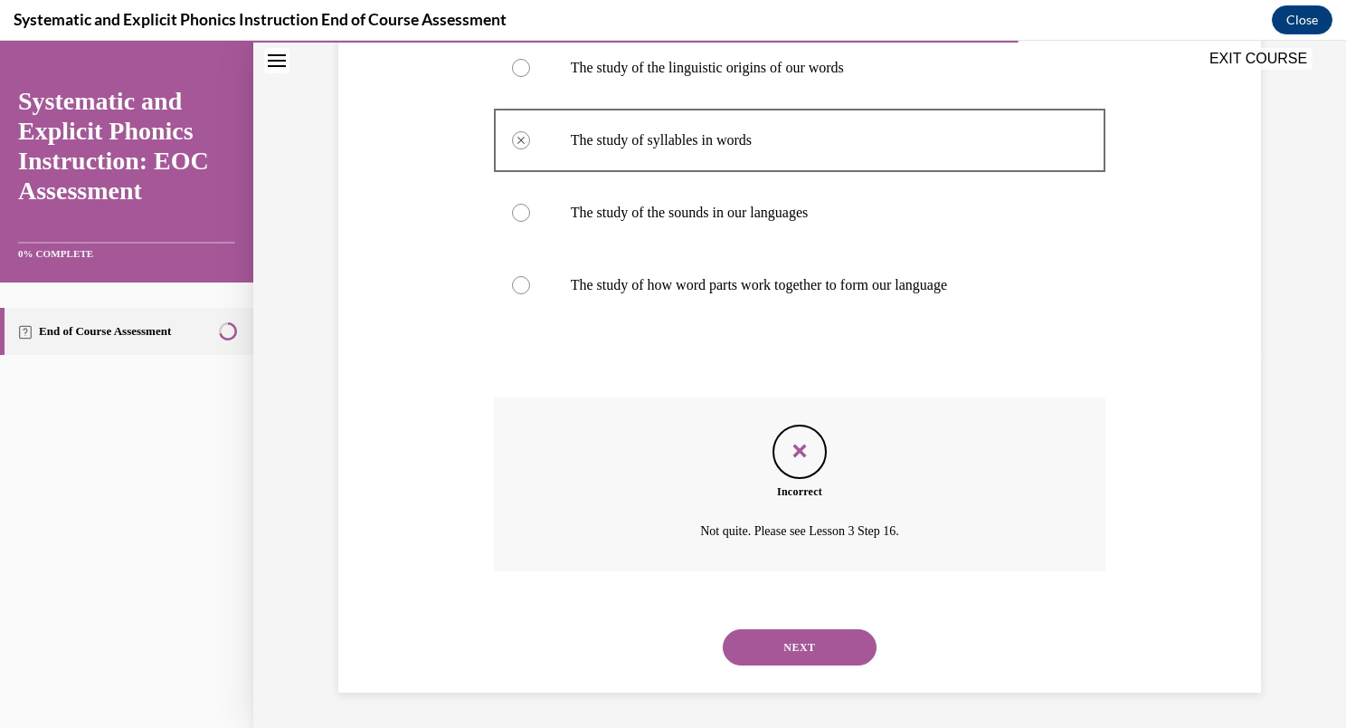
click at [780, 631] on button "NEXT" at bounding box center [800, 647] width 154 height 36
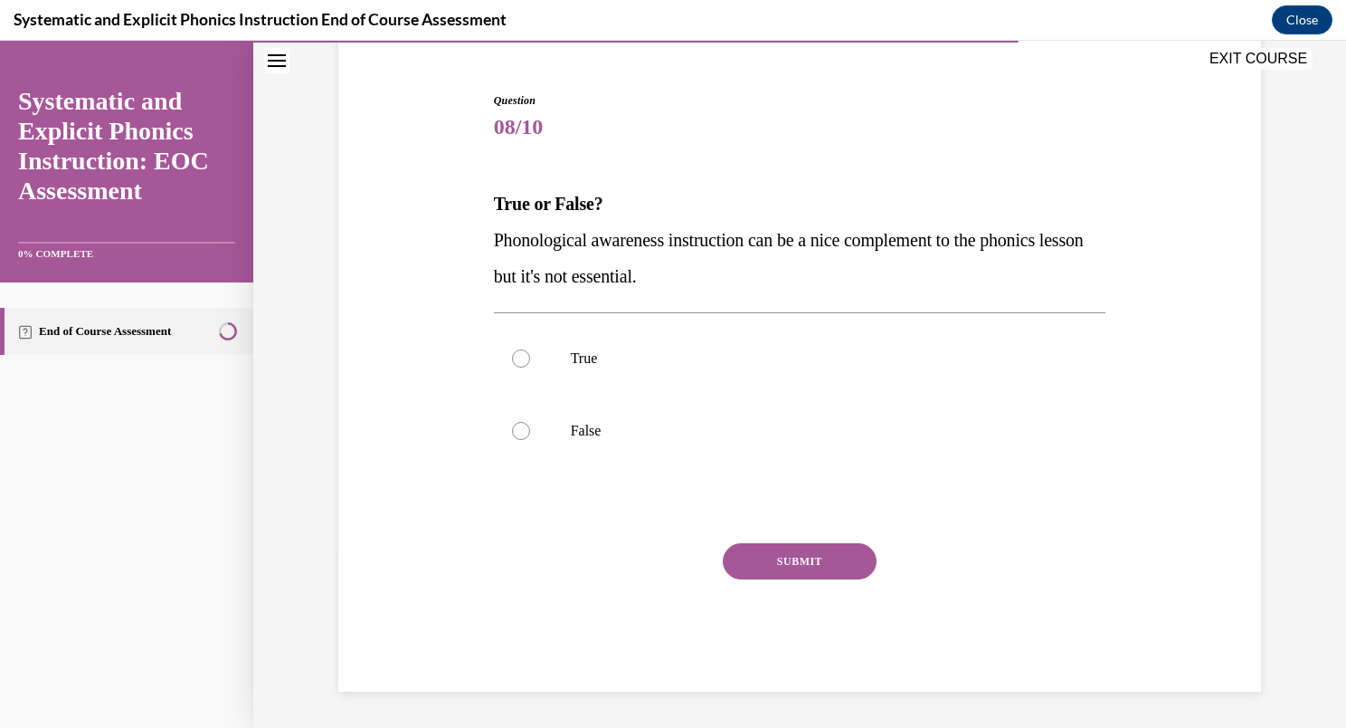
scroll to position [159, 0]
click at [516, 433] on div at bounding box center [521, 431] width 18 height 18
click at [764, 558] on button "SUBMIT" at bounding box center [800, 561] width 154 height 36
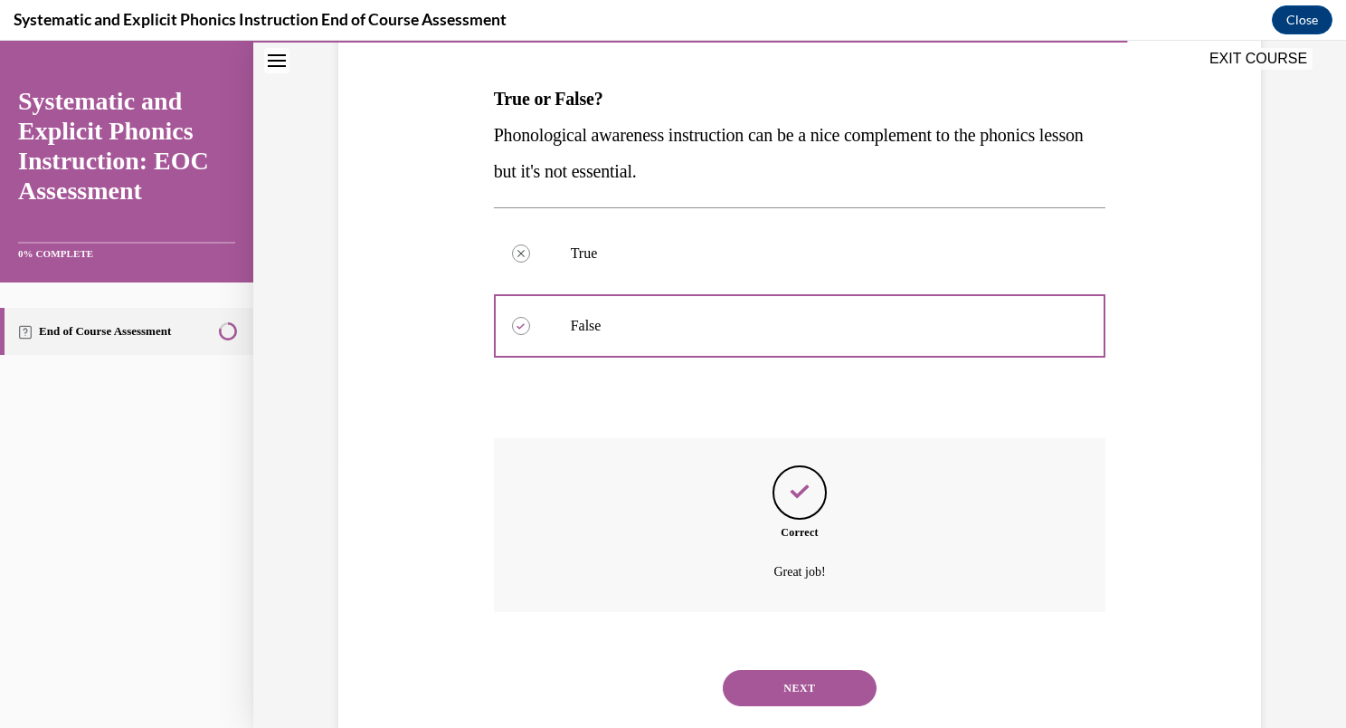
scroll to position [305, 0]
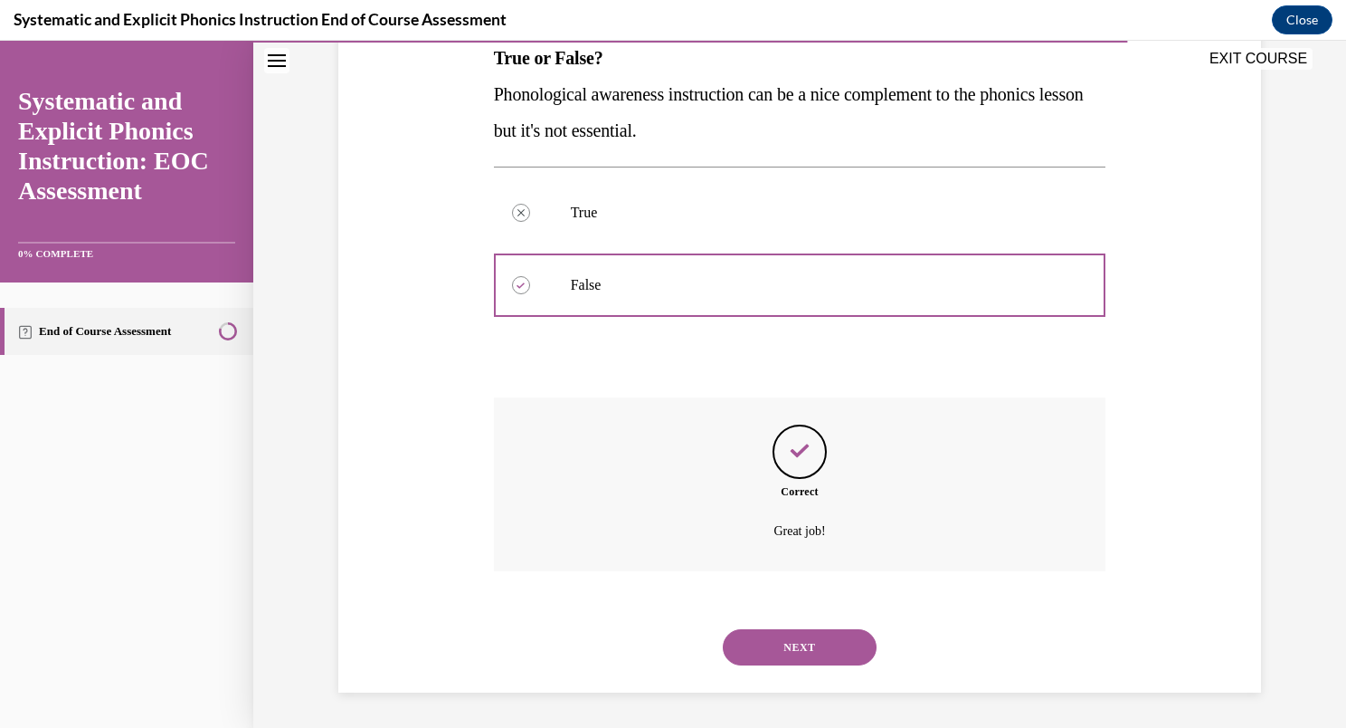
click at [803, 642] on button "NEXT" at bounding box center [800, 647] width 154 height 36
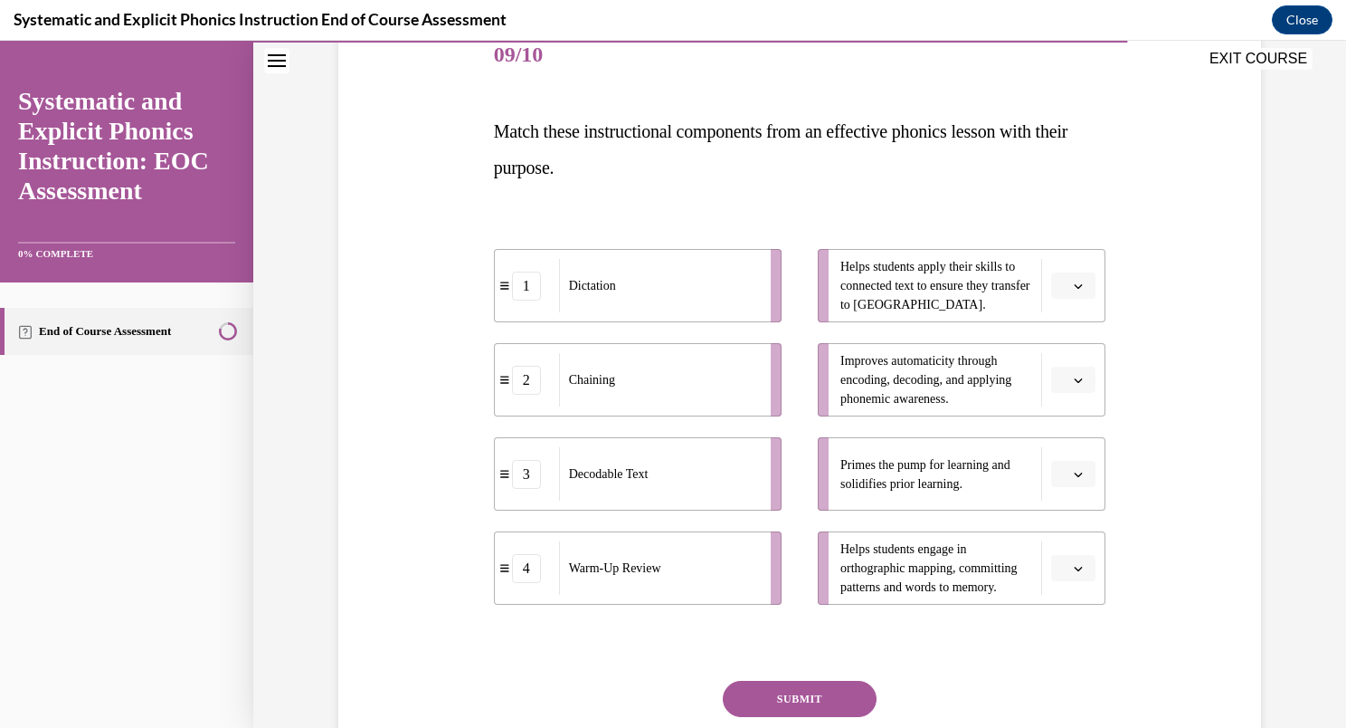
scroll to position [257, 0]
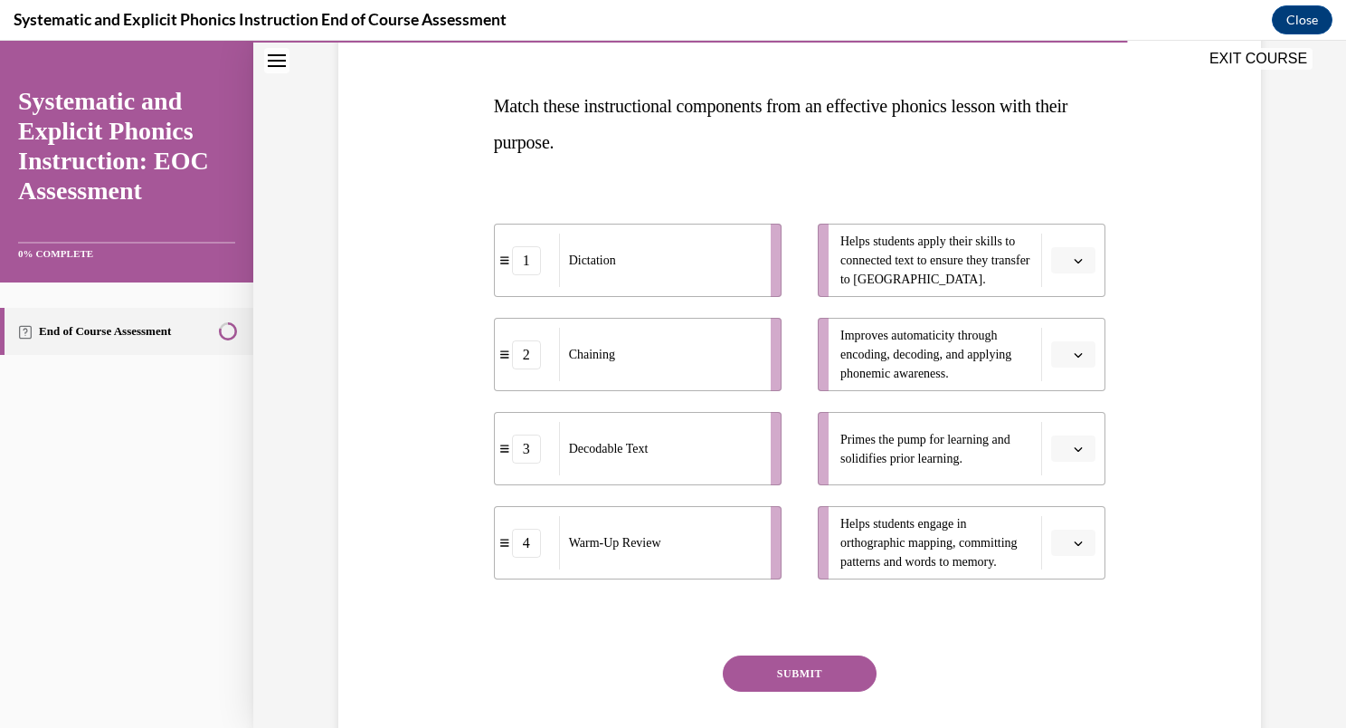
click at [1074, 447] on icon "button" at bounding box center [1078, 448] width 9 height 9
click at [1059, 644] on div "4" at bounding box center [1064, 633] width 45 height 36
click at [1074, 540] on icon "button" at bounding box center [1078, 542] width 9 height 9
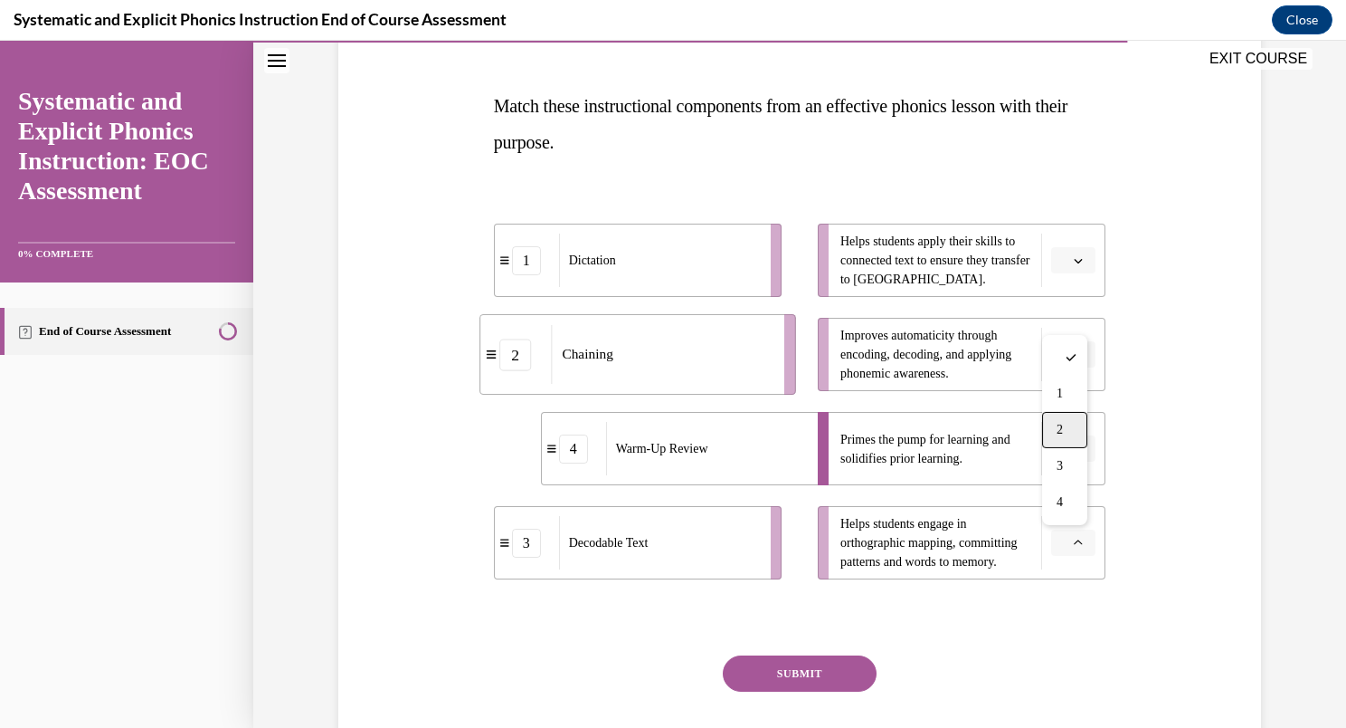
click at [1061, 431] on span "2" at bounding box center [1060, 430] width 6 height 14
click at [1074, 262] on icon "button" at bounding box center [1078, 260] width 9 height 9
click at [1052, 402] on div "3" at bounding box center [1064, 409] width 45 height 36
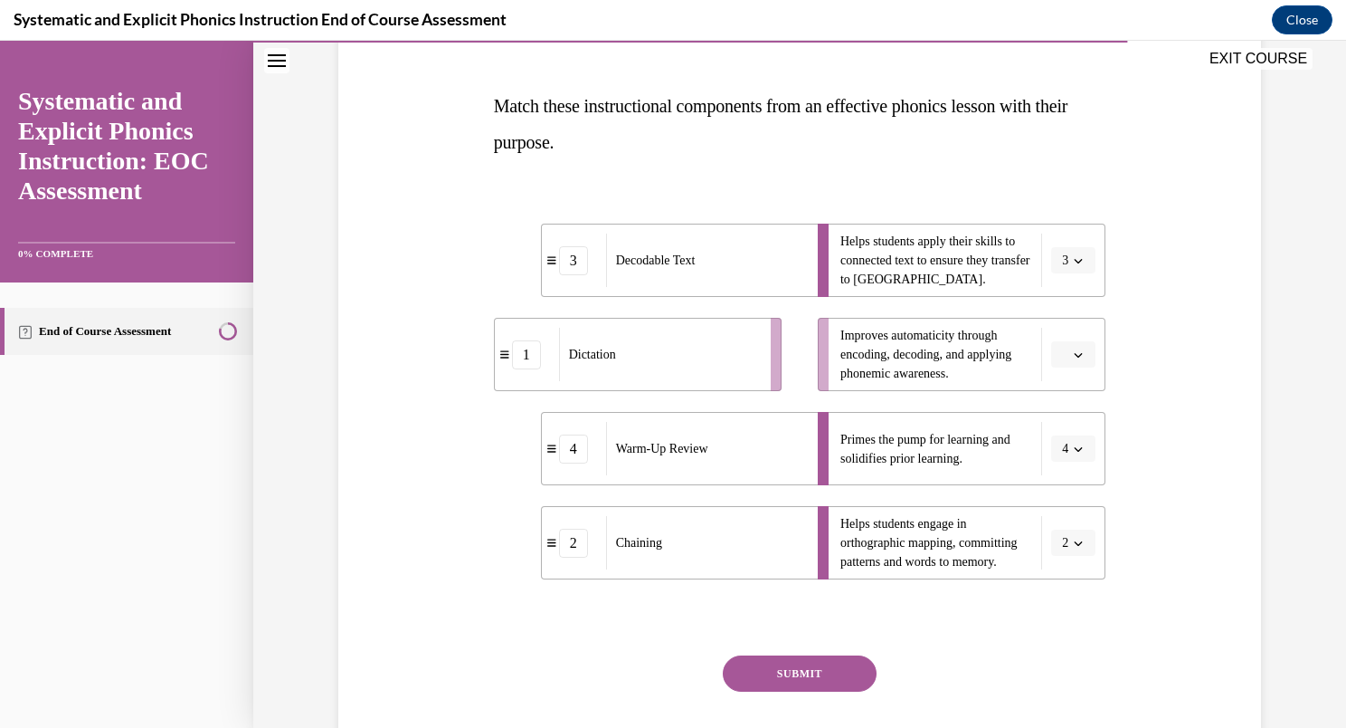
click at [1074, 355] on icon "button" at bounding box center [1078, 354] width 9 height 9
click at [1060, 429] on span "1" at bounding box center [1060, 430] width 6 height 14
click at [804, 666] on button "SUBMIT" at bounding box center [800, 673] width 154 height 36
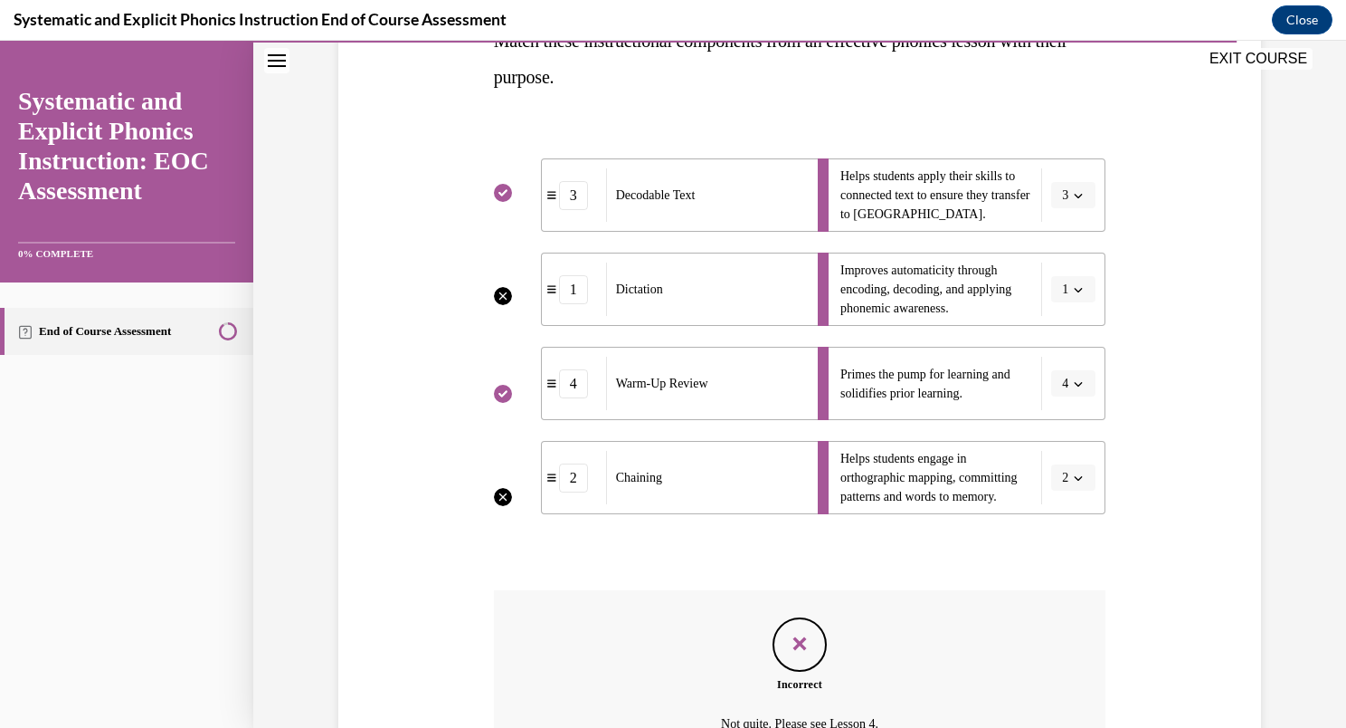
scroll to position [322, 0]
click at [1071, 287] on li "Improves automaticity through encoding, decoding, and applying phonemic awarene…" at bounding box center [962, 288] width 288 height 73
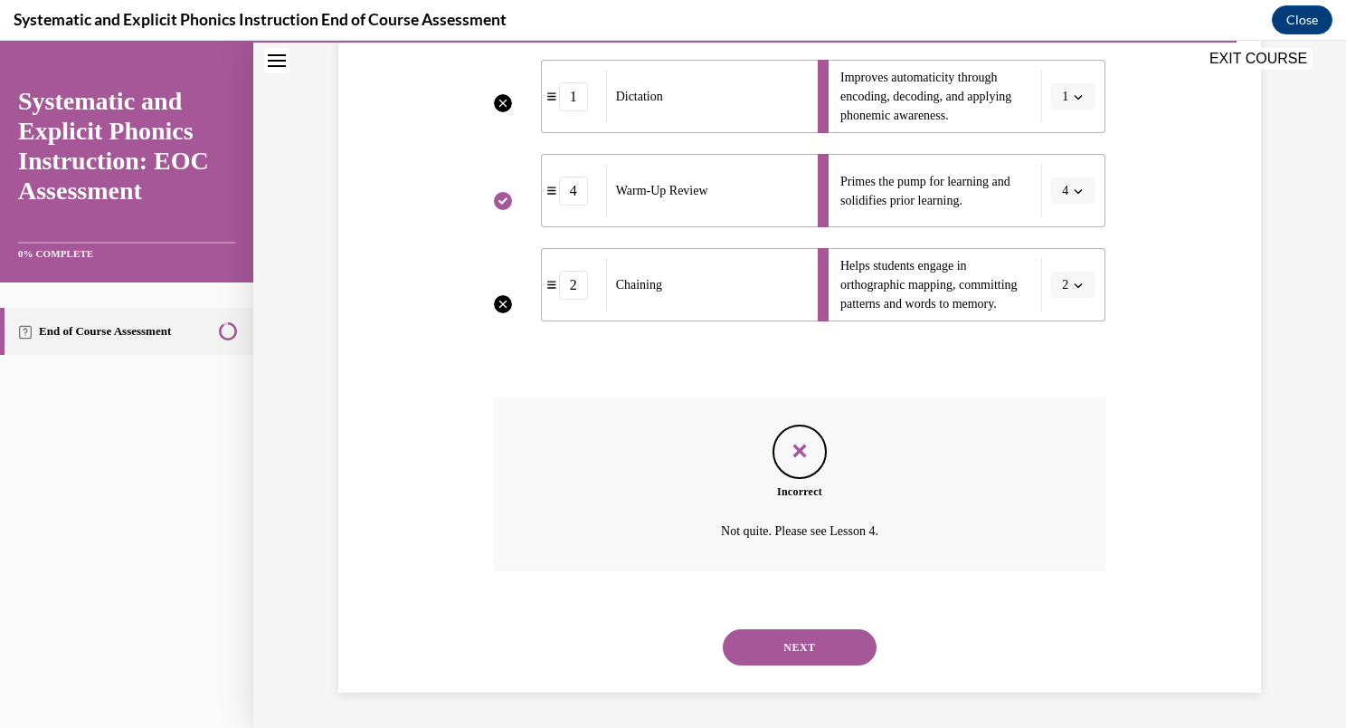
click at [804, 652] on button "NEXT" at bounding box center [800, 647] width 154 height 36
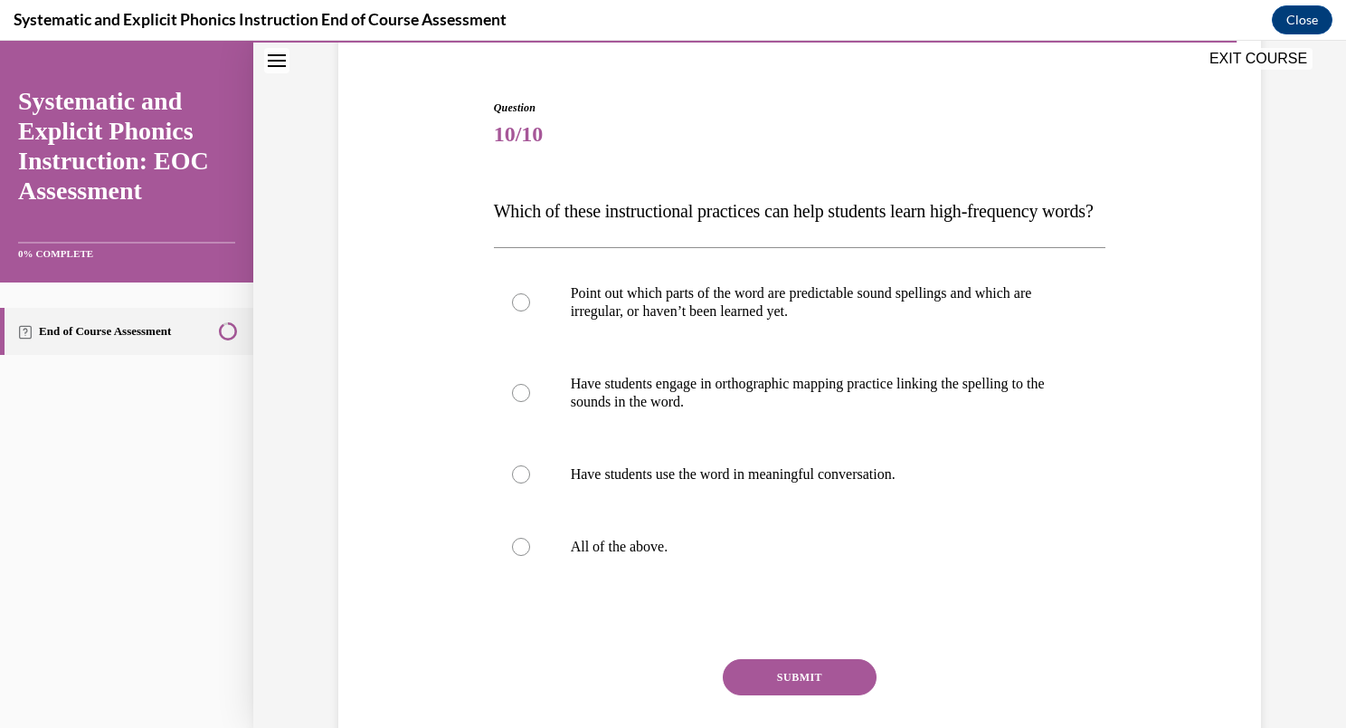
scroll to position [155, 0]
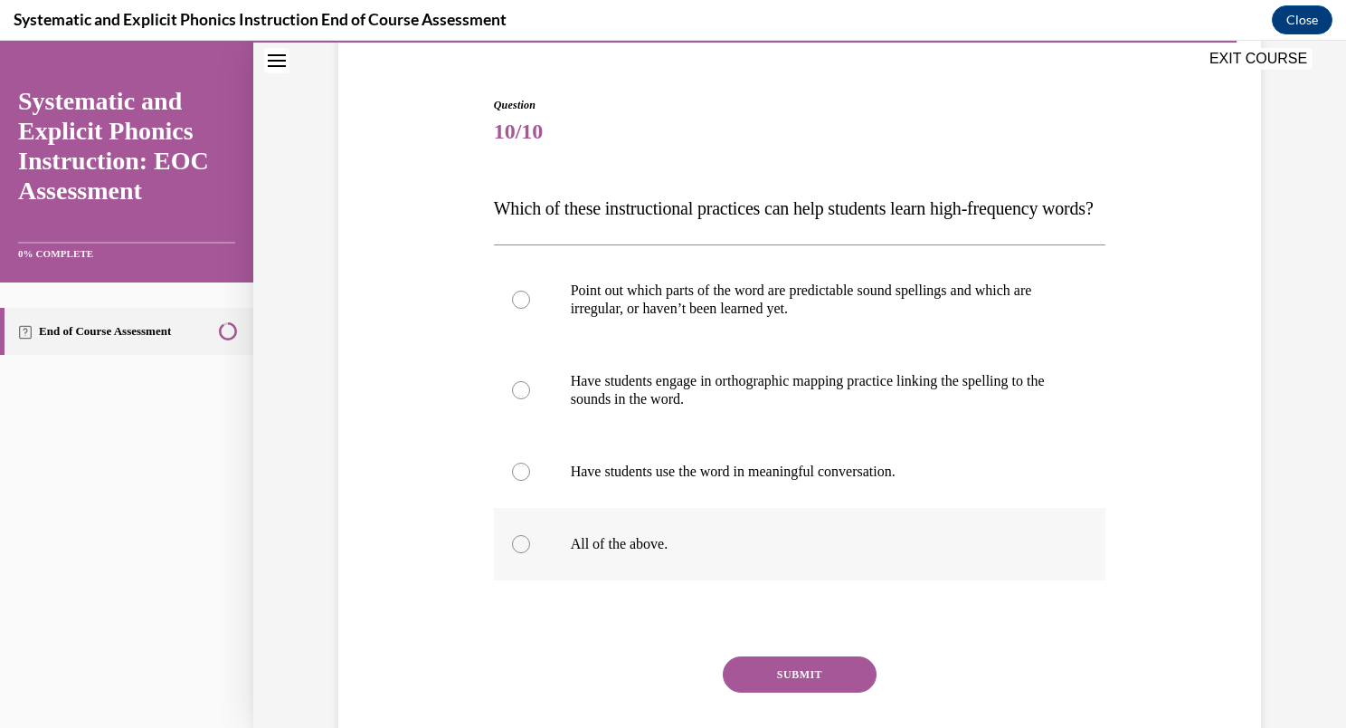
click at [512, 553] on div at bounding box center [521, 544] width 18 height 18
click at [767, 692] on button "SUBMIT" at bounding box center [800, 674] width 154 height 36
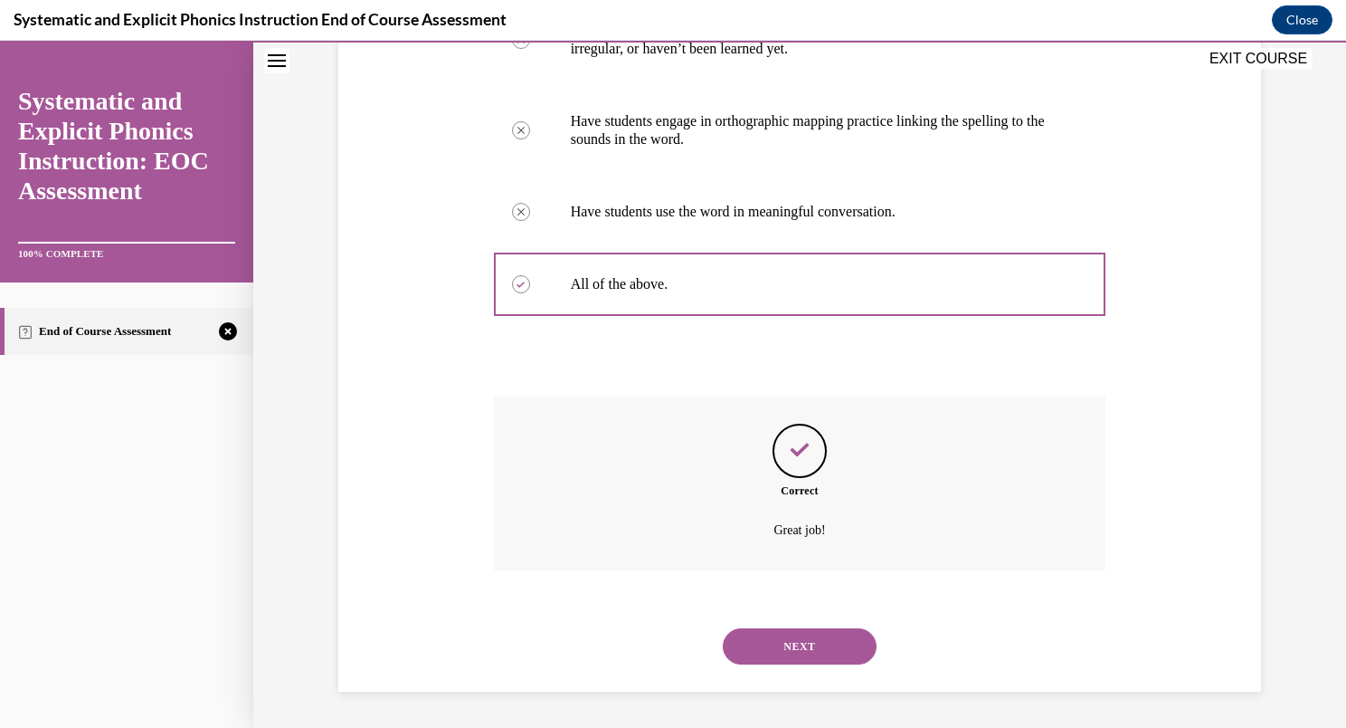
scroll to position [450, 0]
click at [814, 642] on button "NEXT" at bounding box center [800, 646] width 154 height 36
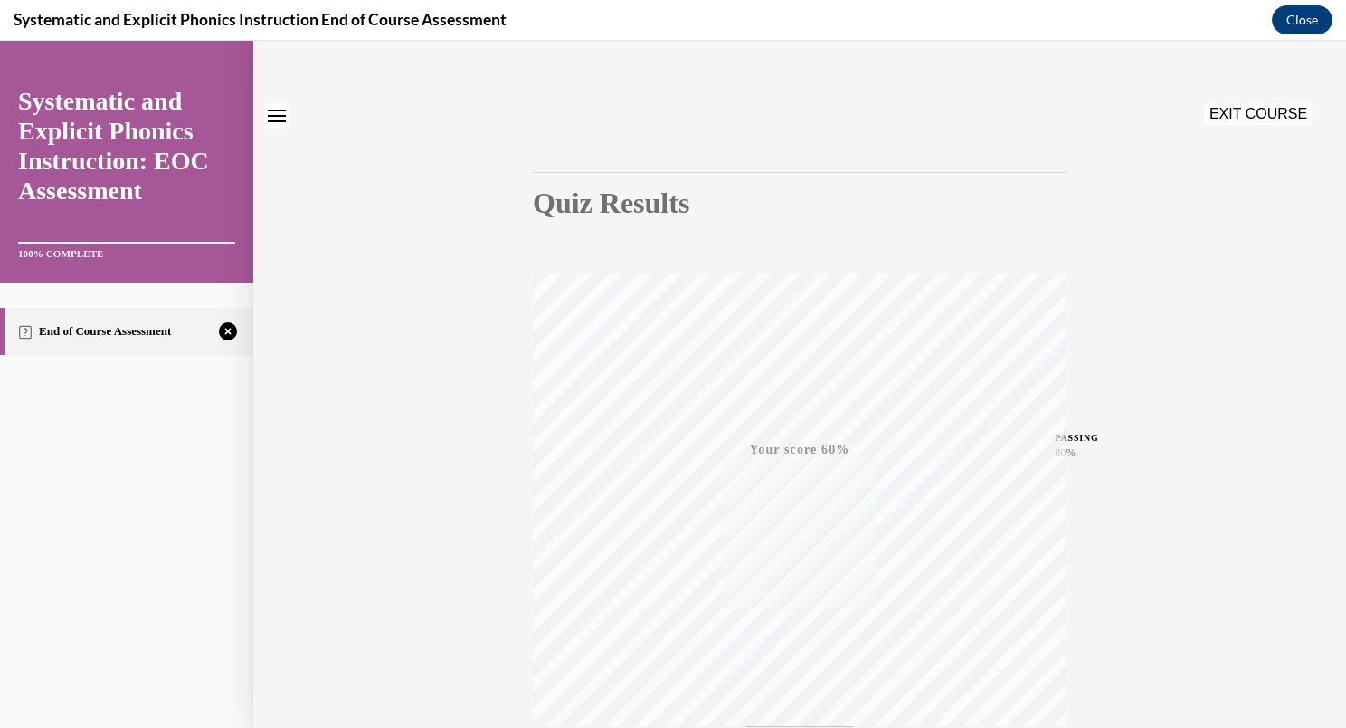
scroll to position [0, 0]
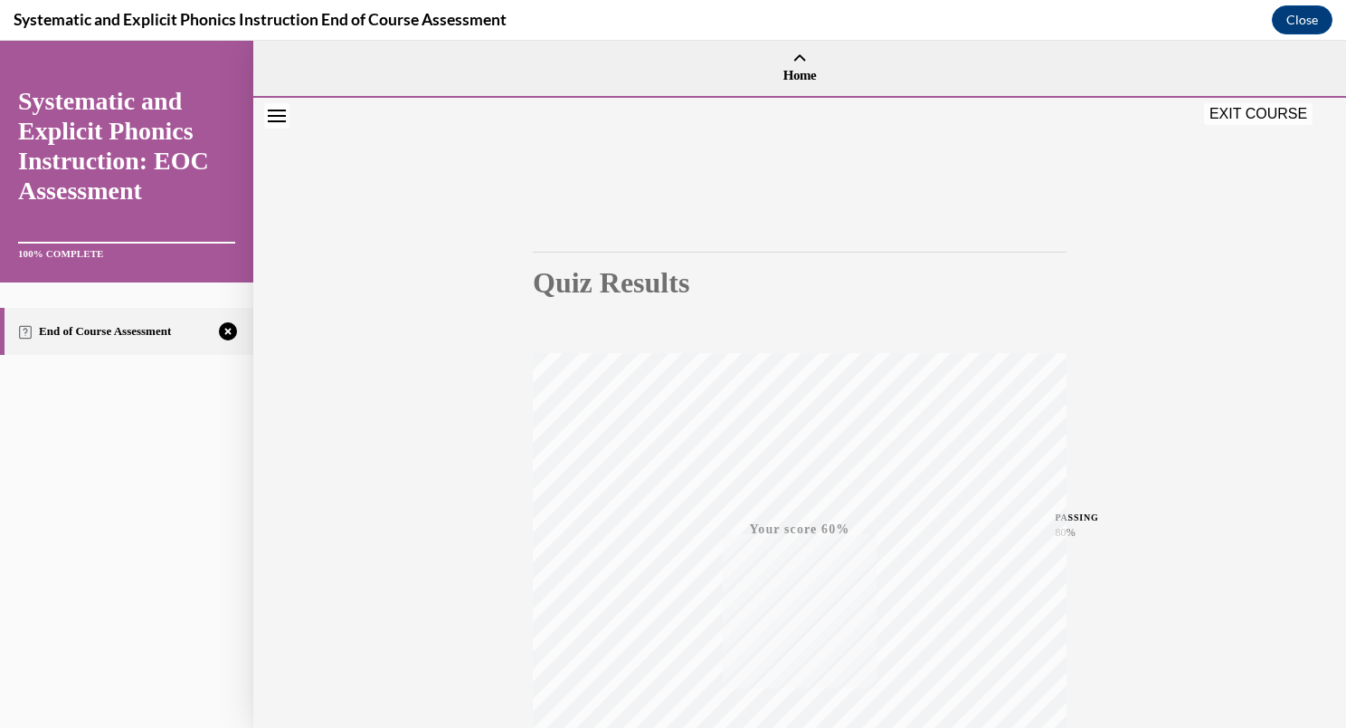
click at [138, 159] on link "Systematic and Explicit Phonics Instruction: EOC Assessment" at bounding box center [126, 145] width 217 height 119
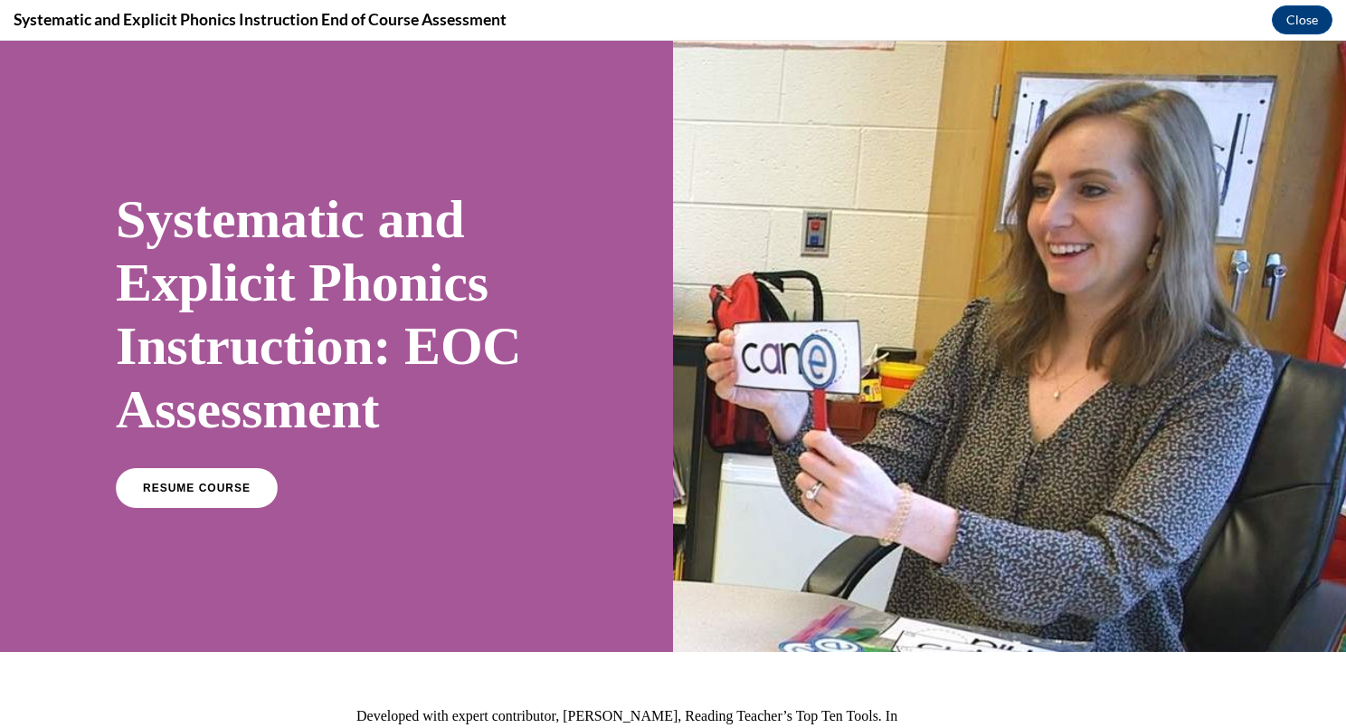
scroll to position [245, 0]
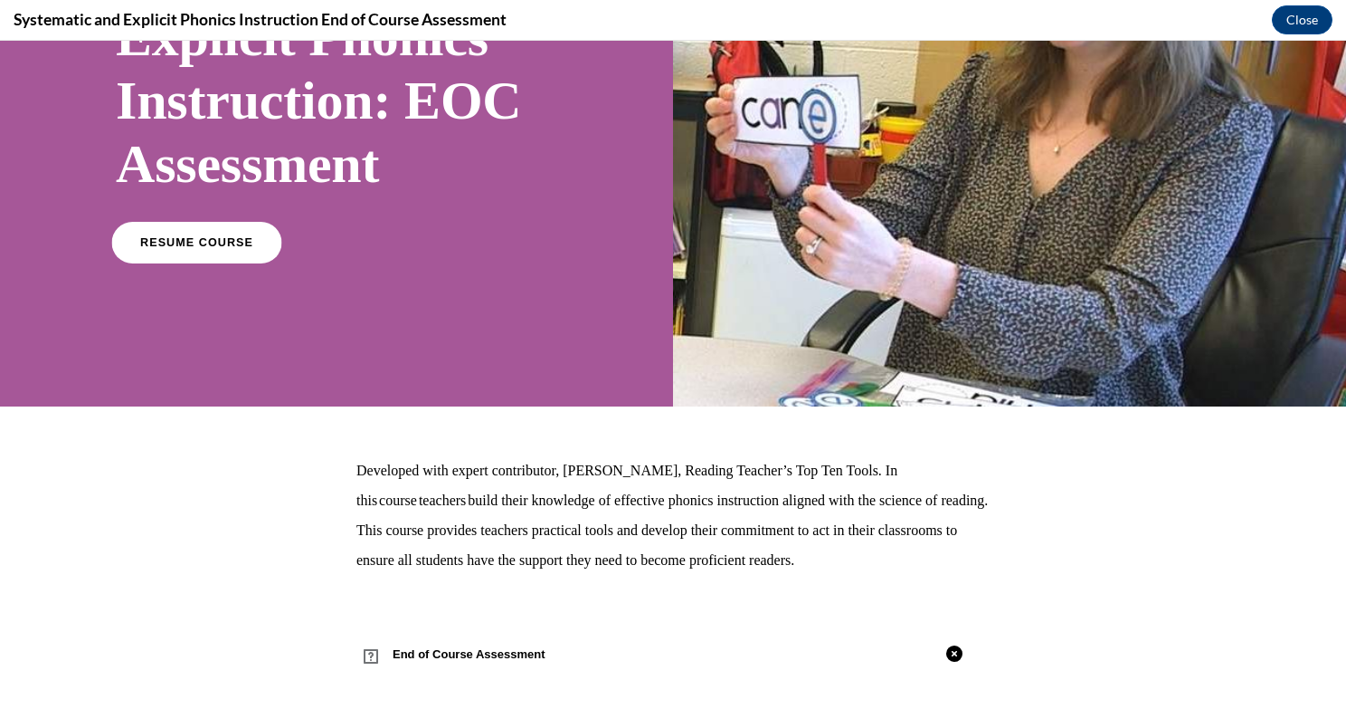
drag, startPoint x: 220, startPoint y: 249, endPoint x: 181, endPoint y: 243, distance: 39.4
click at [181, 243] on span "RESUME COURSE" at bounding box center [196, 243] width 113 height 14
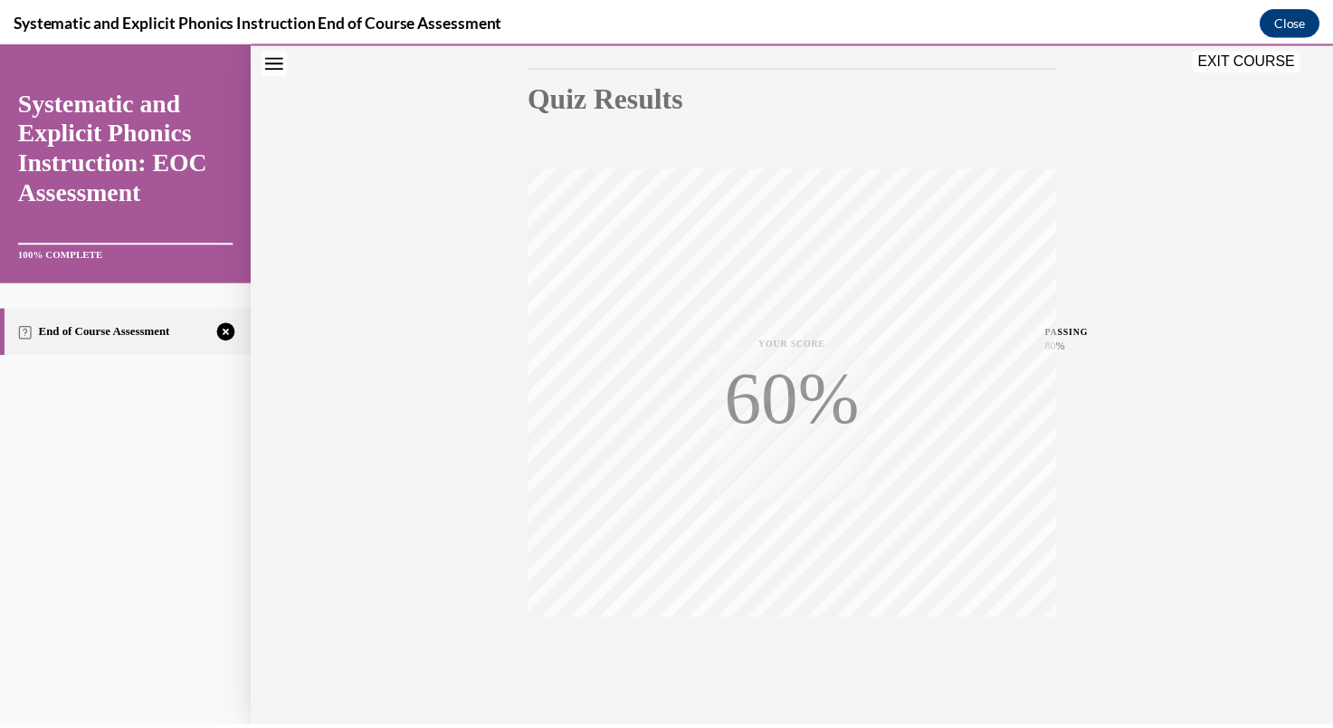
scroll to position [240, 0]
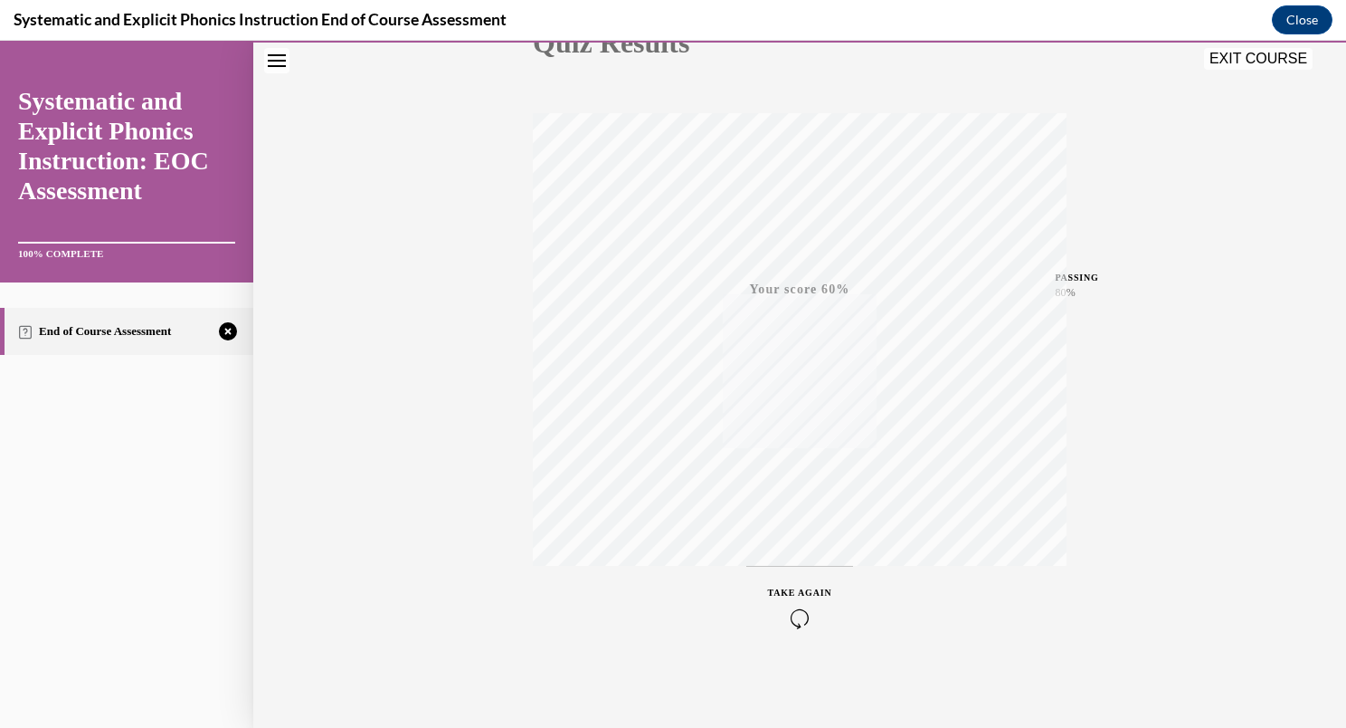
click at [229, 329] on icon "Failed" at bounding box center [228, 331] width 6 height 6
click at [1304, 28] on button "Close" at bounding box center [1302, 19] width 61 height 29
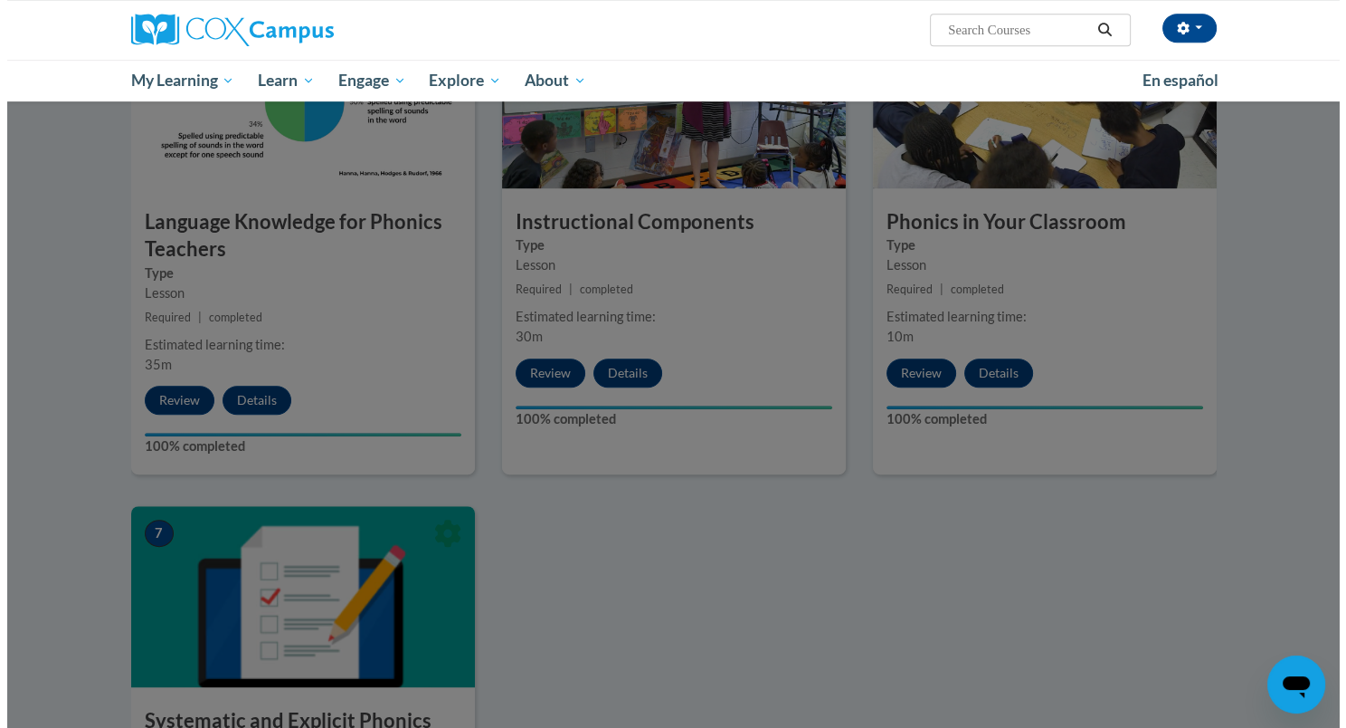
scroll to position [941, 0]
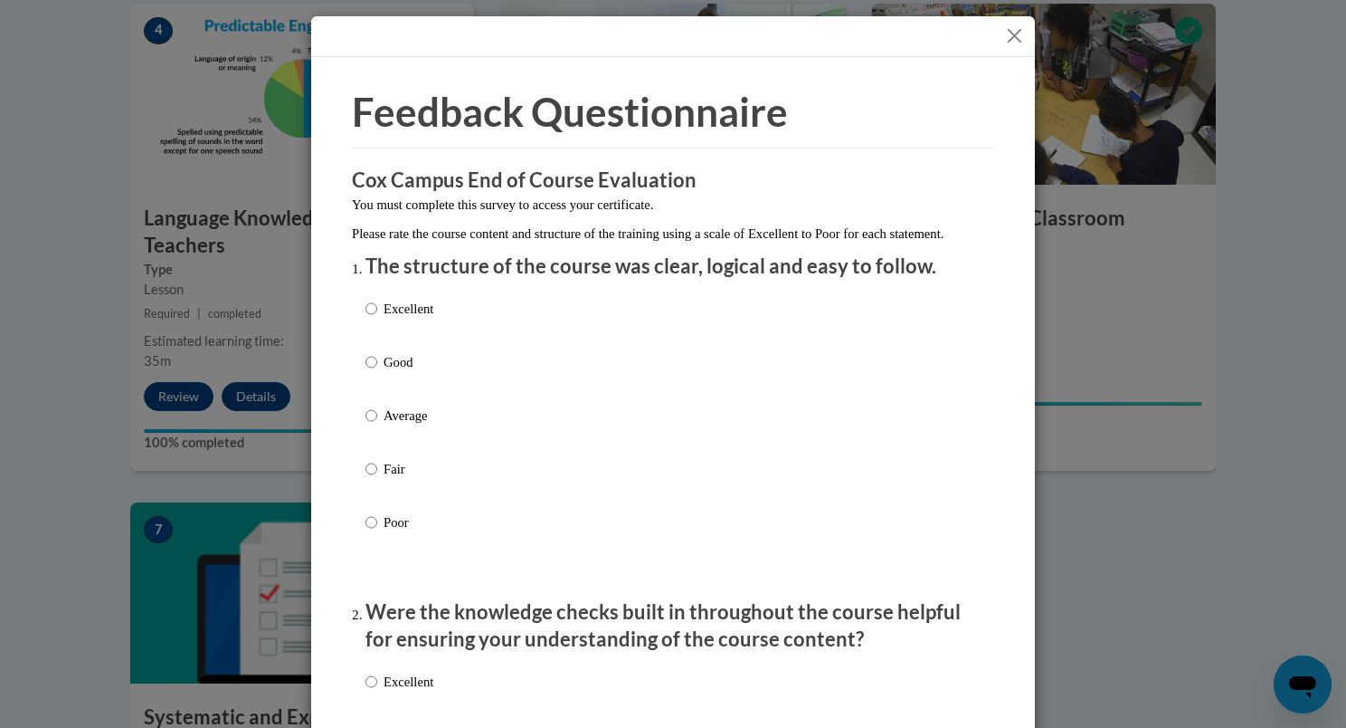
click at [1058, 154] on div "Feedback Questionnaire Rate Course Comments Cox Campus End of Course Evaluation…" at bounding box center [673, 364] width 1346 height 728
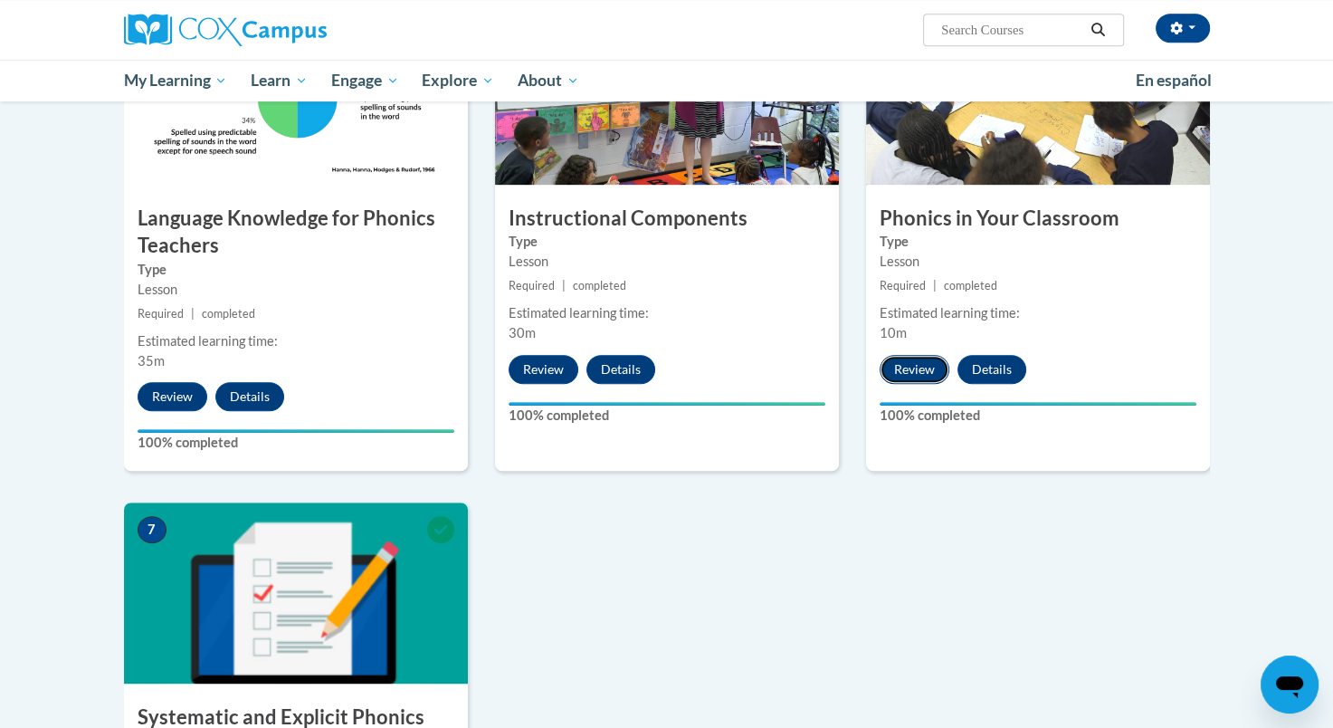
click at [906, 367] on button "Review" at bounding box center [915, 369] width 70 height 29
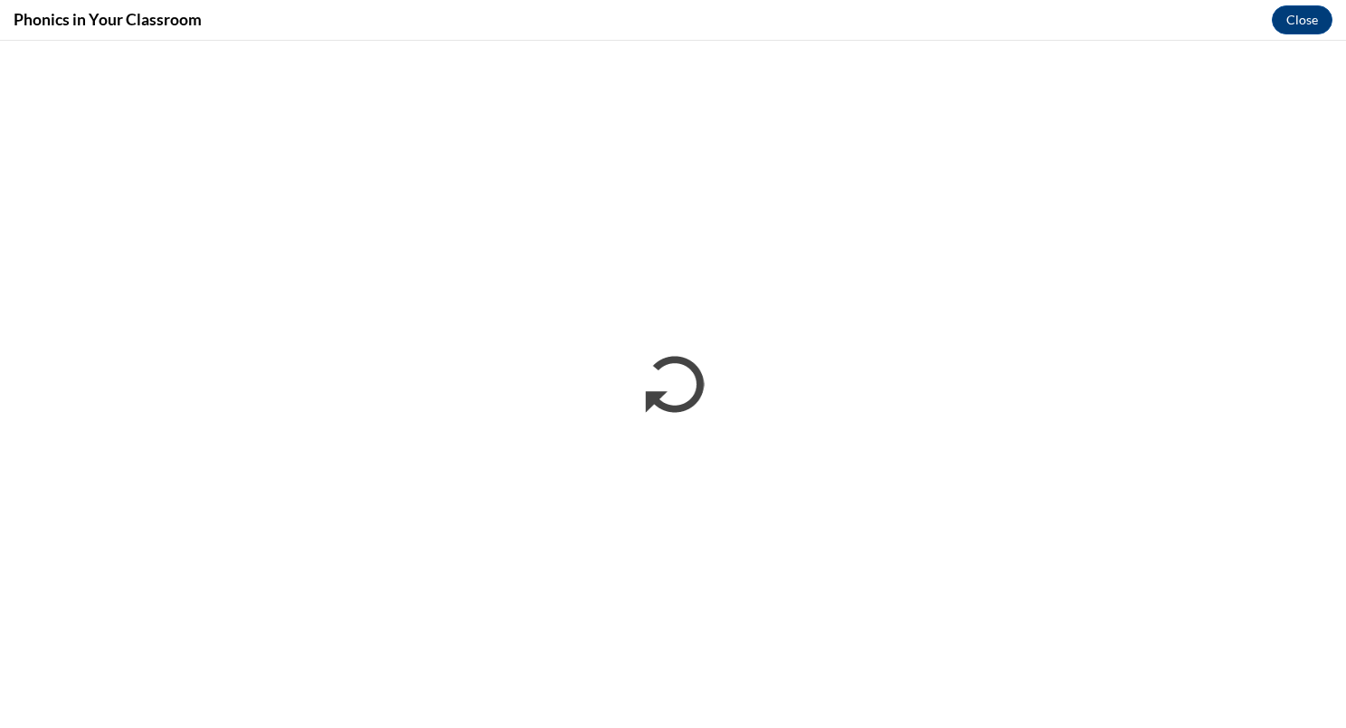
scroll to position [0, 0]
